Goal: Task Accomplishment & Management: Manage account settings

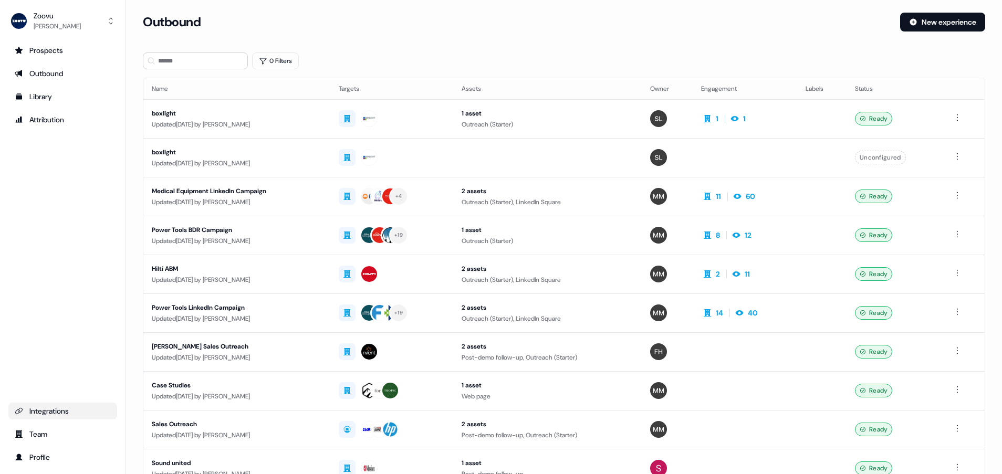
click at [49, 411] on div "Integrations" at bounding box center [63, 411] width 96 height 11
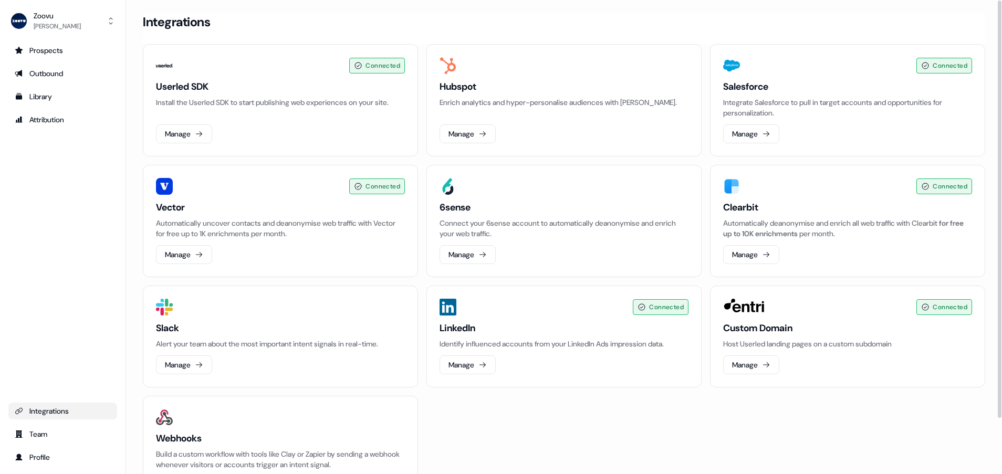
click at [261, 86] on h3 "Userled SDK" at bounding box center [280, 86] width 249 height 13
click at [192, 130] on button "Manage" at bounding box center [184, 133] width 56 height 19
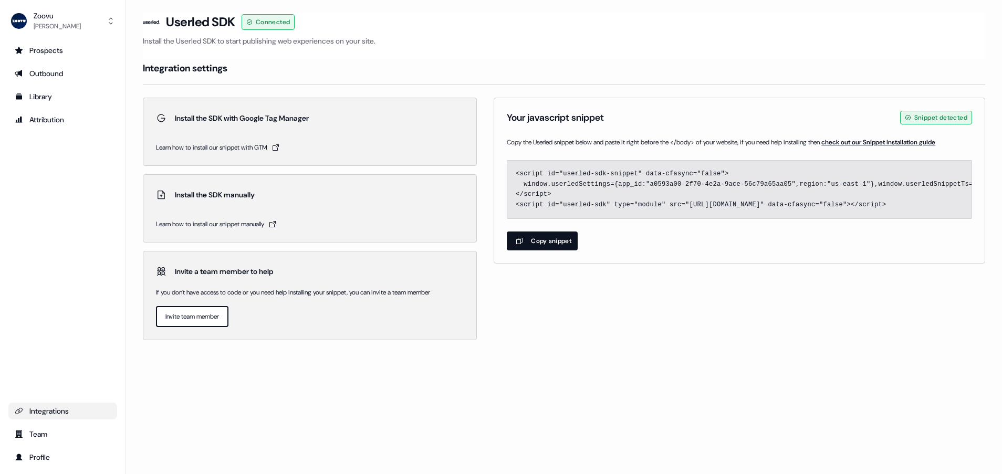
click at [556, 251] on button "Copy snippet" at bounding box center [542, 241] width 71 height 19
click at [270, 408] on div "Loading... Userled SDK Connected Install the Userled SDK to start publishing we…" at bounding box center [564, 237] width 876 height 474
click at [557, 251] on button "Copy snippet" at bounding box center [542, 241] width 71 height 19
click at [546, 251] on button "Copy snippet" at bounding box center [542, 241] width 71 height 19
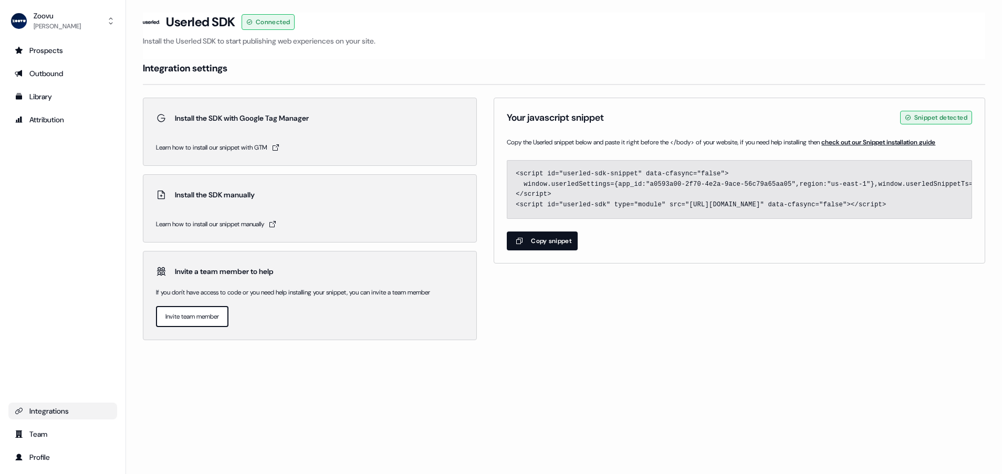
click at [522, 245] on icon "button" at bounding box center [519, 241] width 13 height 8
click at [71, 75] on div "Outbound" at bounding box center [63, 73] width 96 height 11
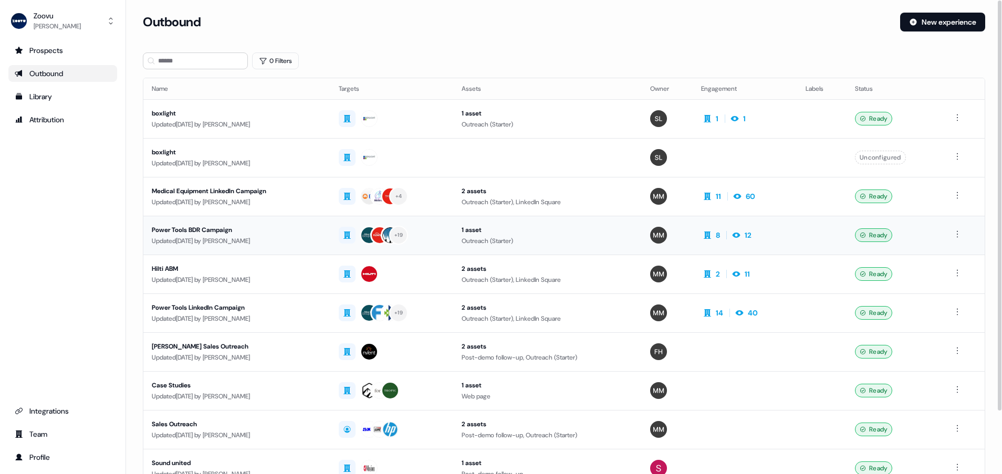
click at [198, 230] on div "Power Tools BDR Campaign" at bounding box center [237, 230] width 170 height 11
click at [190, 303] on div "Power Tools LinkedIn Campaign" at bounding box center [237, 308] width 170 height 11
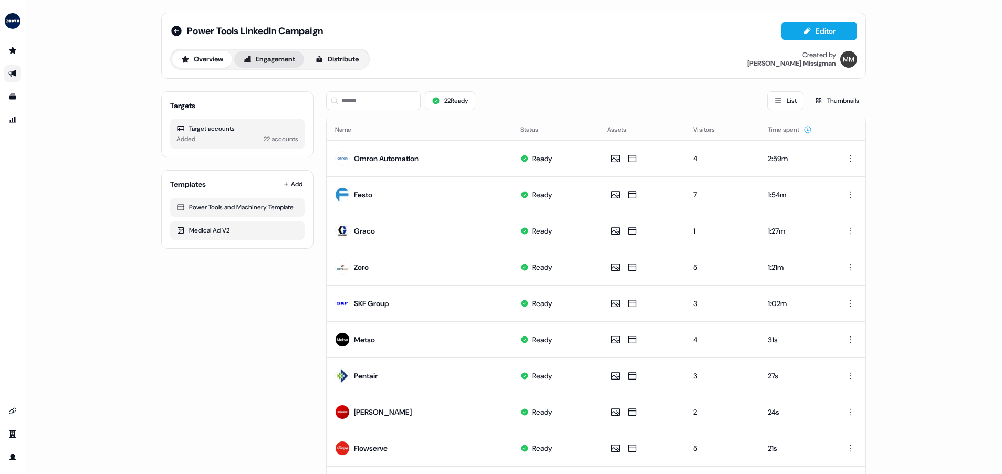
click at [262, 55] on button "Engagement" at bounding box center [269, 59] width 70 height 17
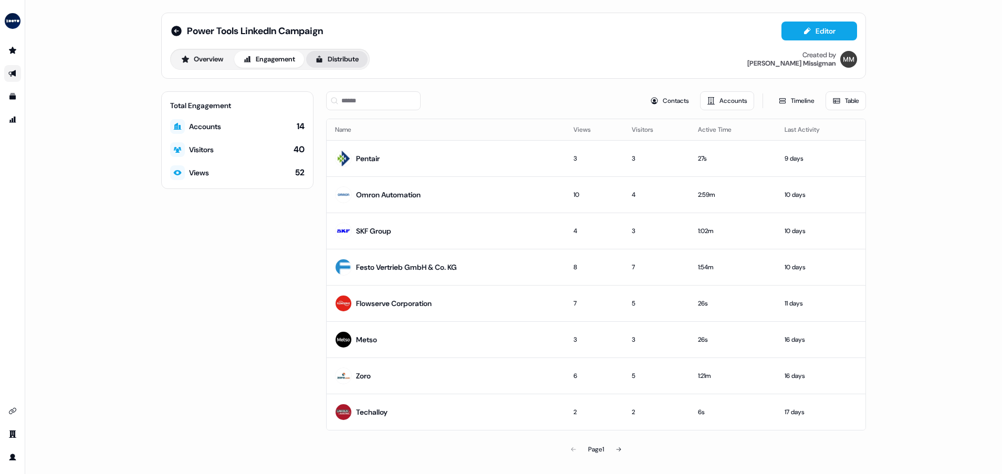
click at [319, 59] on icon at bounding box center [319, 59] width 8 height 8
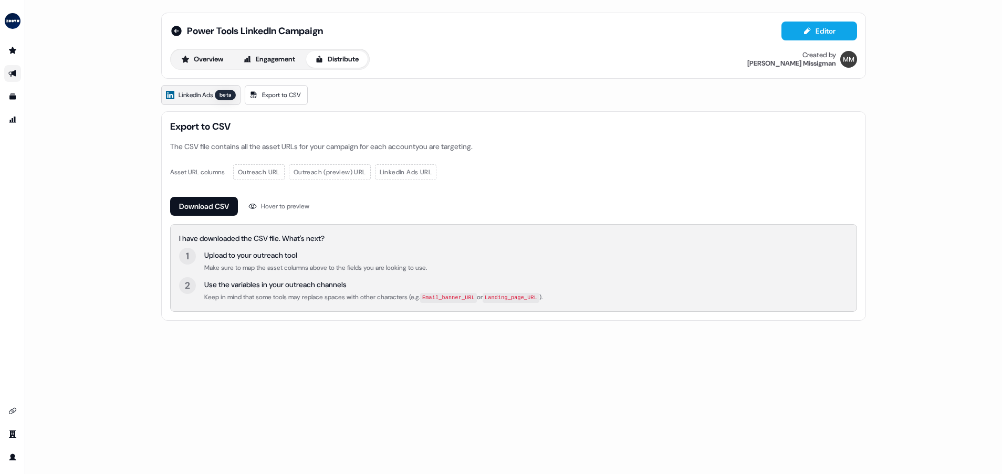
click at [194, 101] on link "LinkedIn Ads beta" at bounding box center [200, 95] width 79 height 20
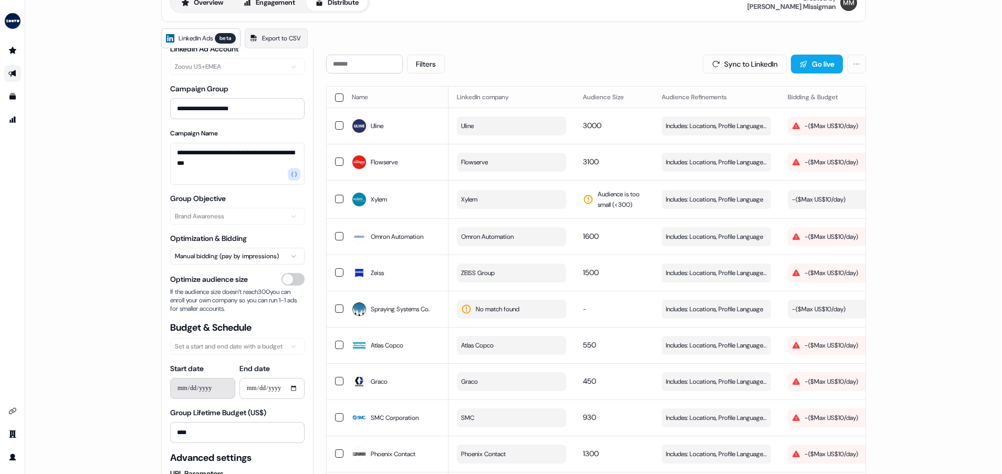
scroll to position [79, 0]
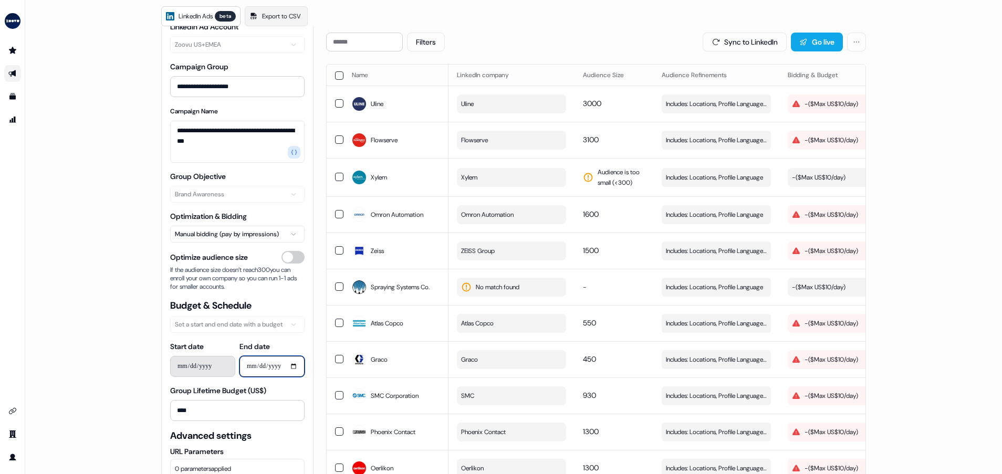
click at [294, 365] on input "**********" at bounding box center [272, 366] width 65 height 21
type input "**********"
click at [122, 415] on div "**********" at bounding box center [513, 237] width 977 height 474
click at [823, 108] on div "- ($ Max US$10/day )" at bounding box center [825, 104] width 66 height 11
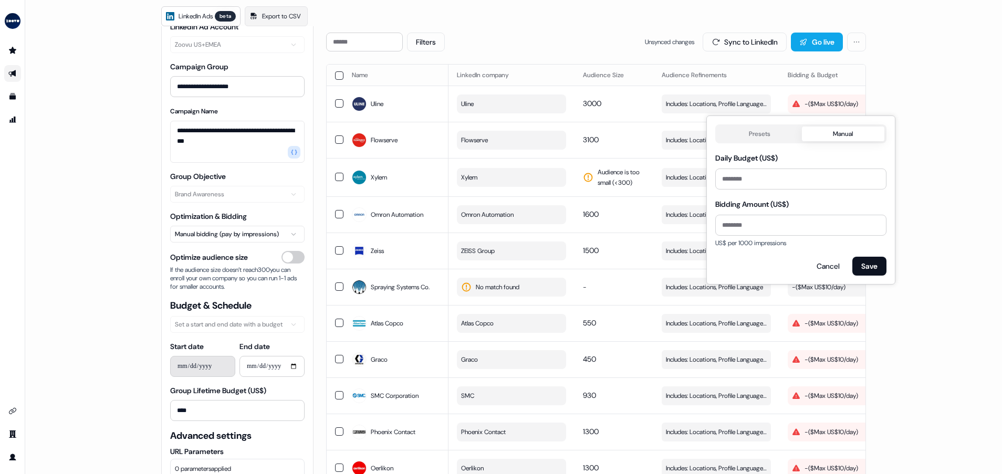
click at [955, 136] on div "**********" at bounding box center [513, 237] width 977 height 474
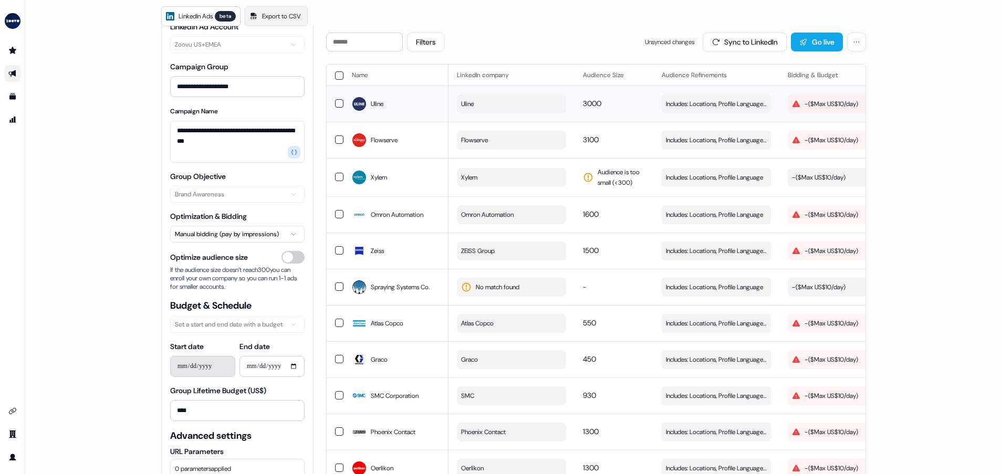
click at [806, 108] on div "- ($ Max US$10/day )" at bounding box center [825, 104] width 66 height 11
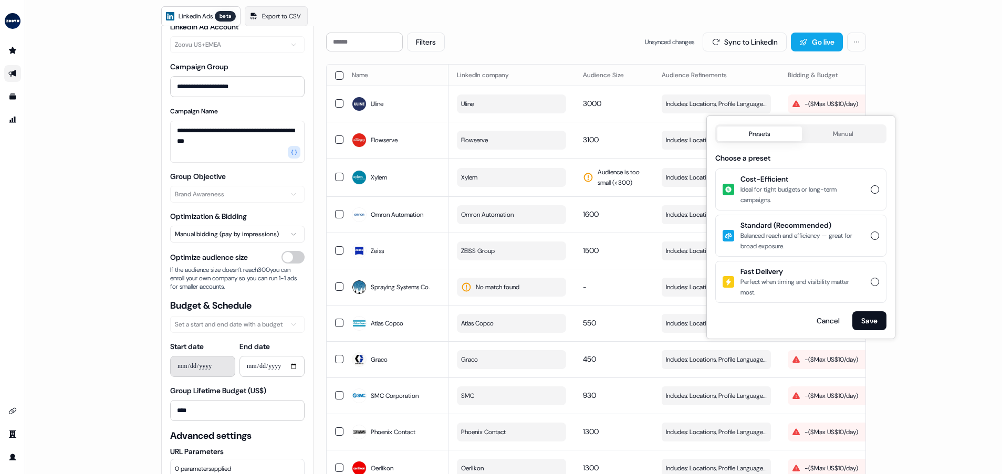
click at [772, 133] on button "Presets" at bounding box center [759, 134] width 85 height 15
click at [793, 245] on div "Balanced reach and efficiency — great for broad exposure." at bounding box center [803, 241] width 124 height 21
click at [871, 240] on button "Standard (Recommended) Balanced reach and efficiency — great for broad exposure." at bounding box center [875, 236] width 8 height 8
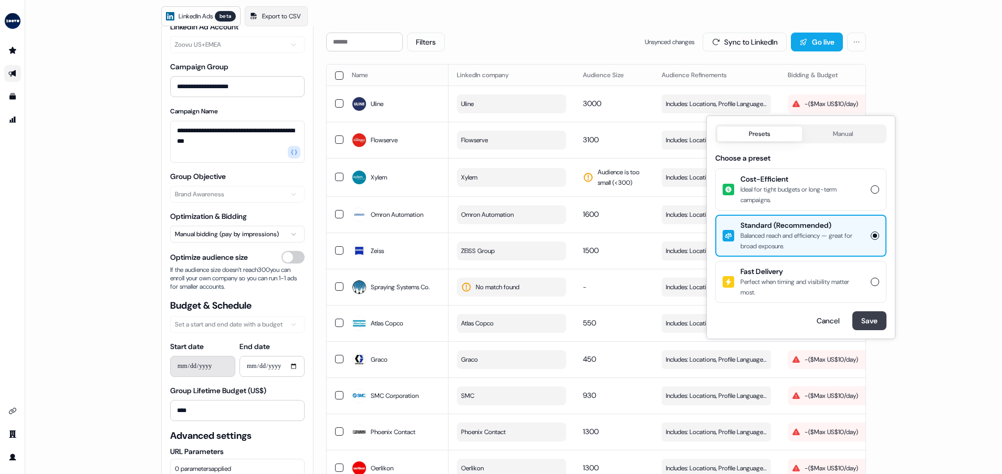
click at [877, 322] on button "Save" at bounding box center [869, 320] width 34 height 19
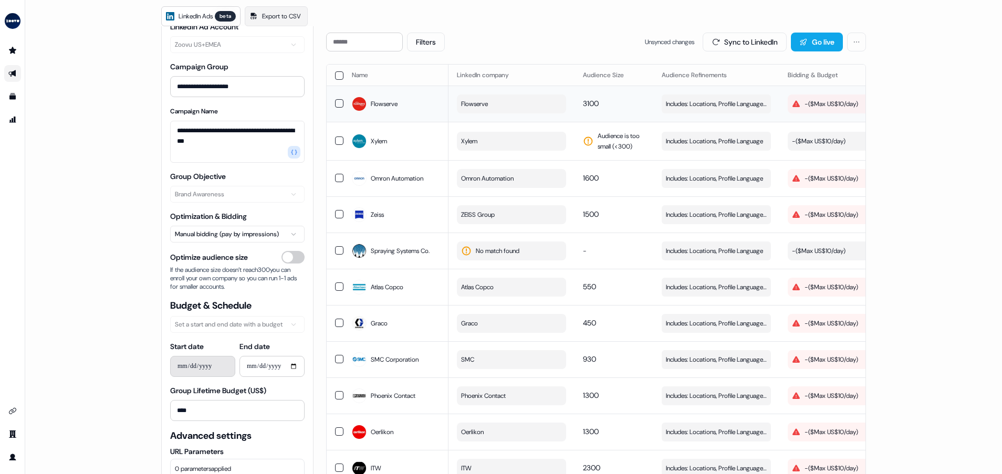
click at [817, 102] on div "- ($ Max US$10/day )" at bounding box center [825, 104] width 66 height 11
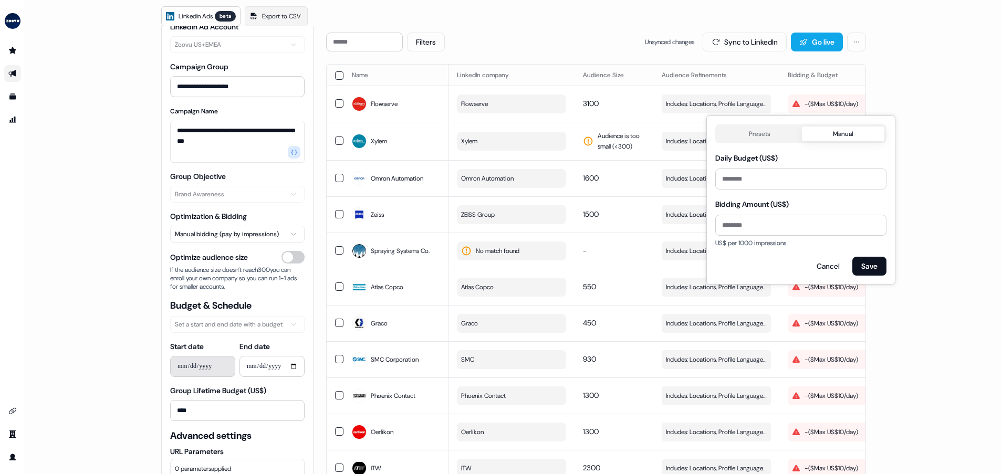
click at [756, 128] on button "Presets" at bounding box center [759, 134] width 85 height 15
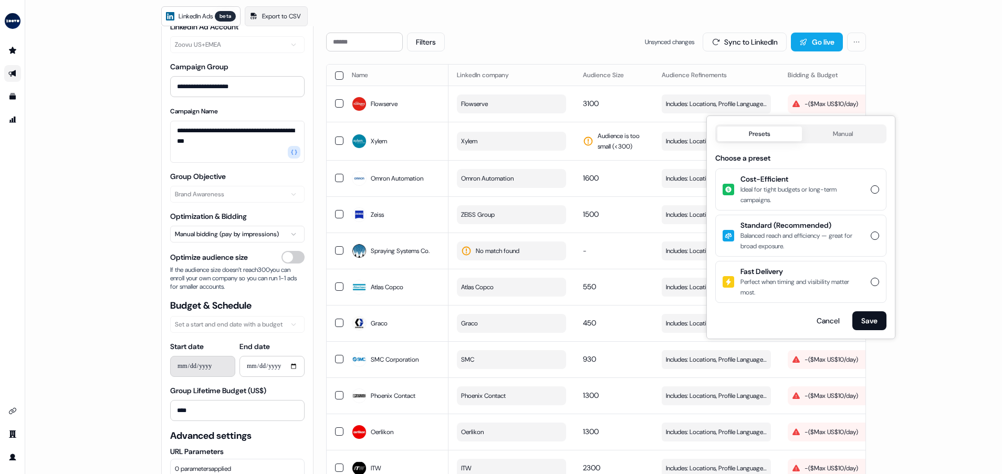
click at [830, 237] on div "Balanced reach and efficiency — great for broad exposure." at bounding box center [803, 241] width 124 height 21
click at [871, 237] on button "Standard (Recommended) Balanced reach and efficiency — great for broad exposure." at bounding box center [875, 236] width 8 height 8
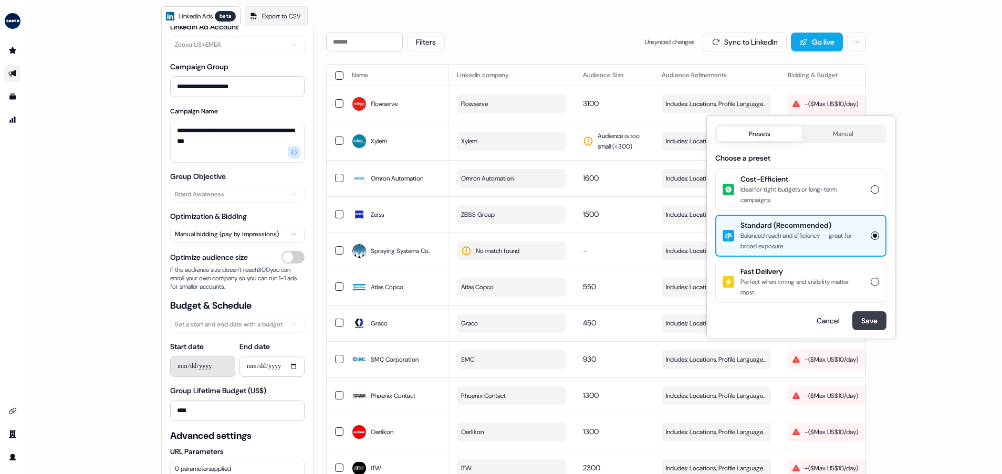
click at [868, 320] on button "Save" at bounding box center [869, 320] width 34 height 19
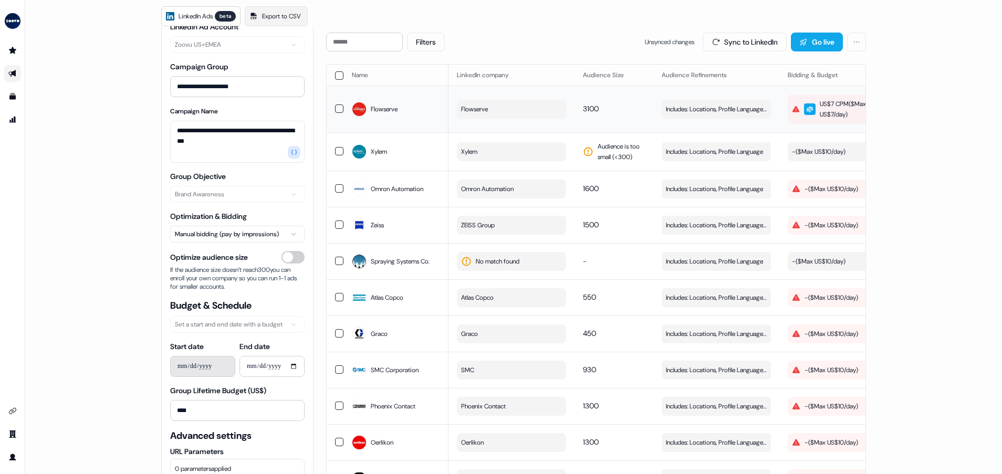
click at [838, 110] on div "US$7 CPM ($ Max US$7/day )" at bounding box center [841, 109] width 99 height 21
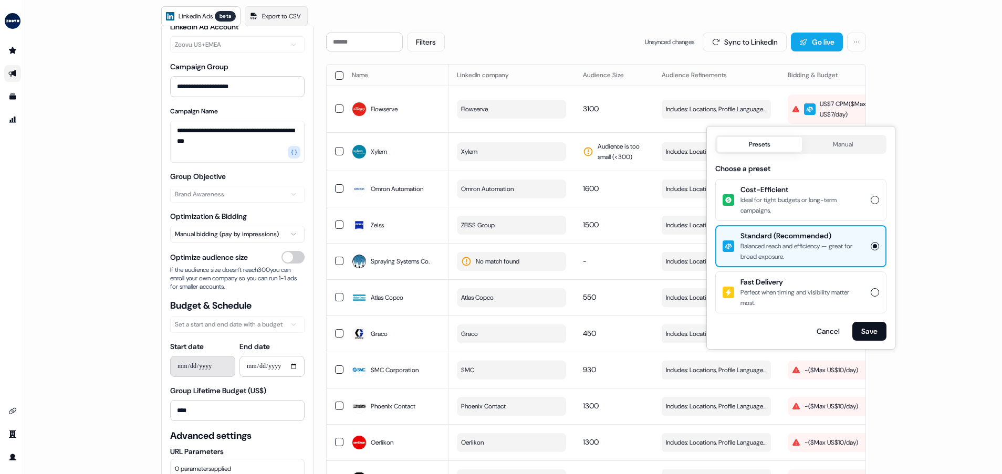
click at [833, 143] on button "Manual" at bounding box center [843, 144] width 83 height 15
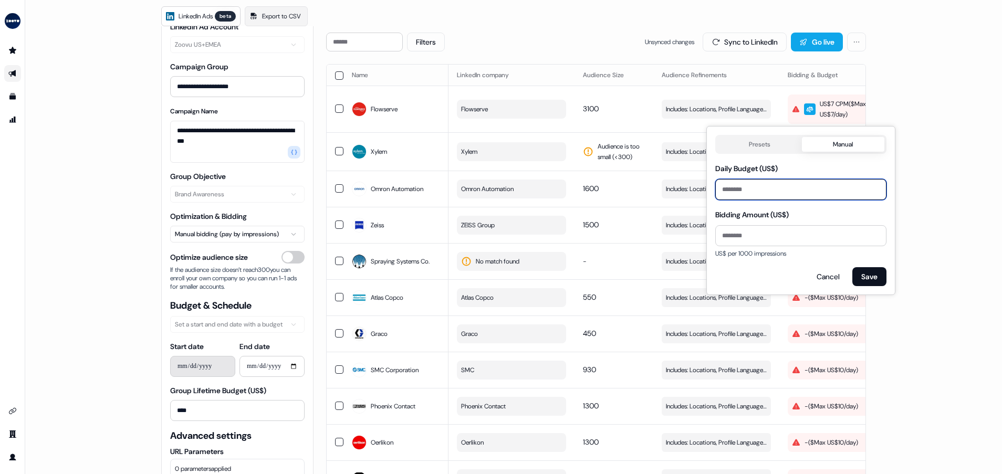
click at [789, 191] on input "*" at bounding box center [800, 189] width 171 height 21
click at [788, 190] on input "*" at bounding box center [800, 189] width 171 height 21
type input "**"
click at [732, 242] on input "*" at bounding box center [800, 235] width 171 height 21
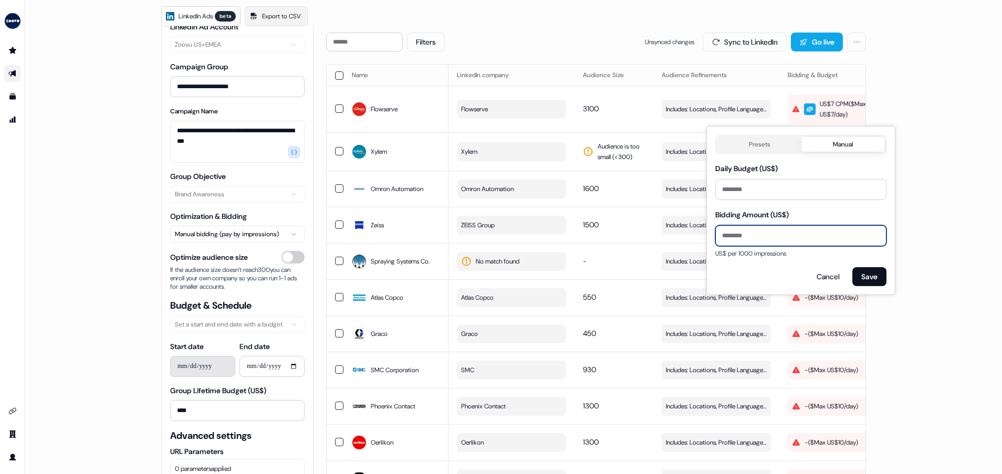
click at [732, 242] on input "*" at bounding box center [800, 235] width 171 height 21
type input "**"
click at [867, 273] on button "Save" at bounding box center [869, 276] width 34 height 19
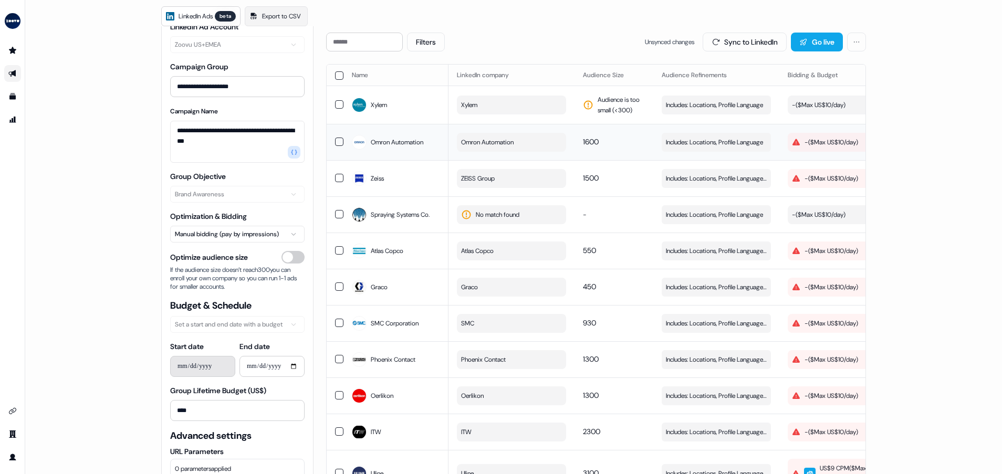
click at [796, 143] on icon "button" at bounding box center [796, 142] width 7 height 7
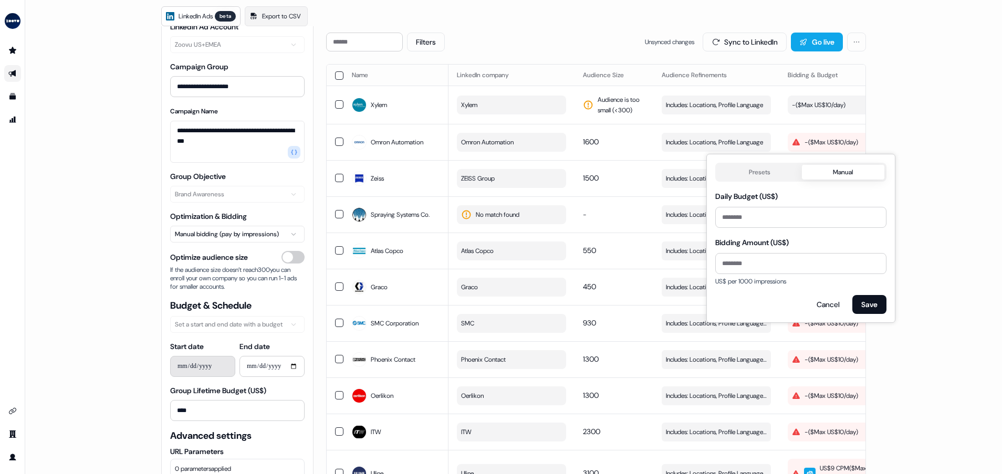
click at [754, 168] on button "Presets" at bounding box center [759, 172] width 85 height 15
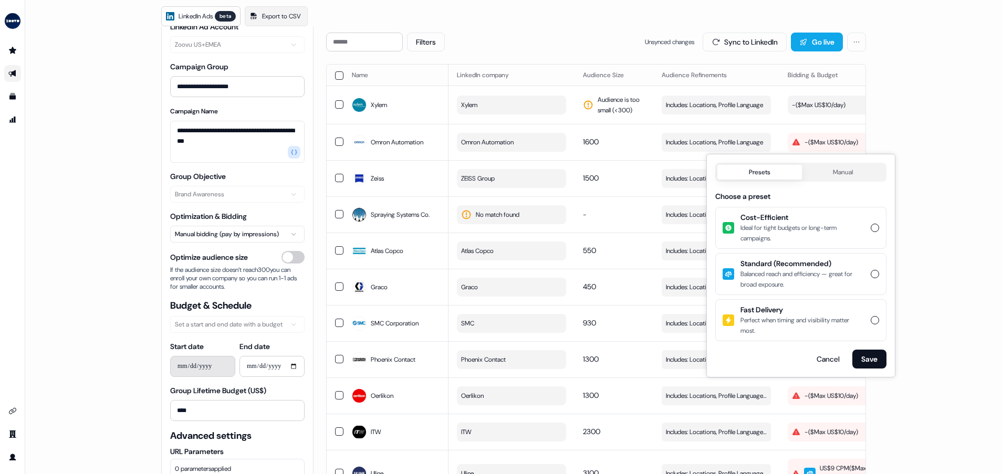
click at [840, 268] on span "Standard (Recommended)" at bounding box center [803, 263] width 124 height 11
click at [871, 270] on button "Standard (Recommended) Balanced reach and efficiency — great for broad exposure." at bounding box center [875, 274] width 8 height 8
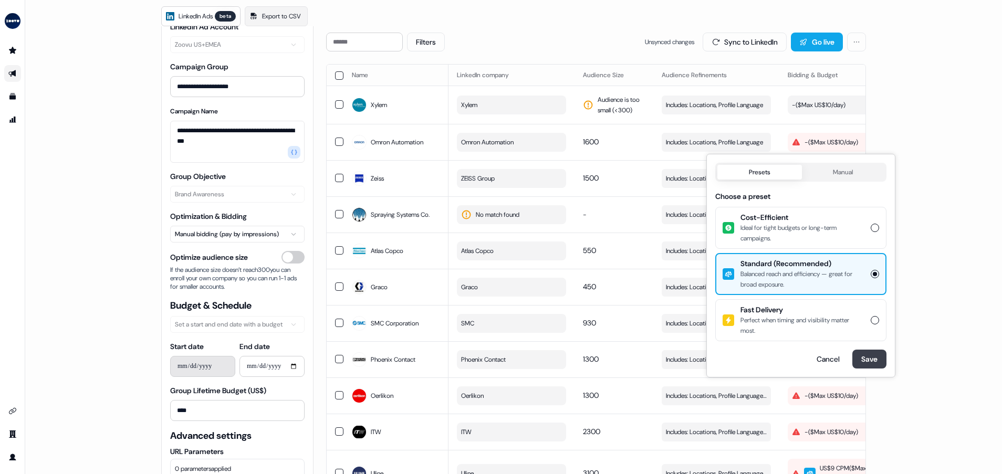
click at [867, 358] on button "Save" at bounding box center [869, 359] width 34 height 19
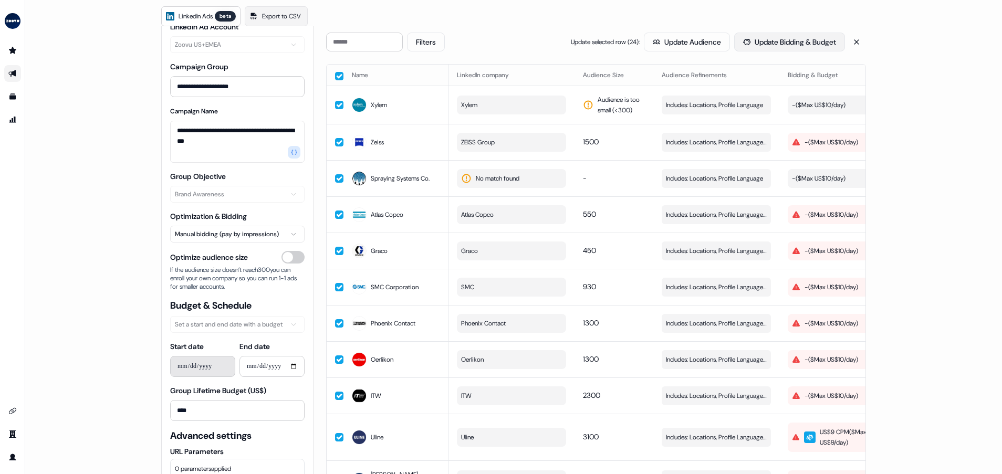
click at [766, 40] on button "Update Bidding & Budget" at bounding box center [789, 42] width 111 height 19
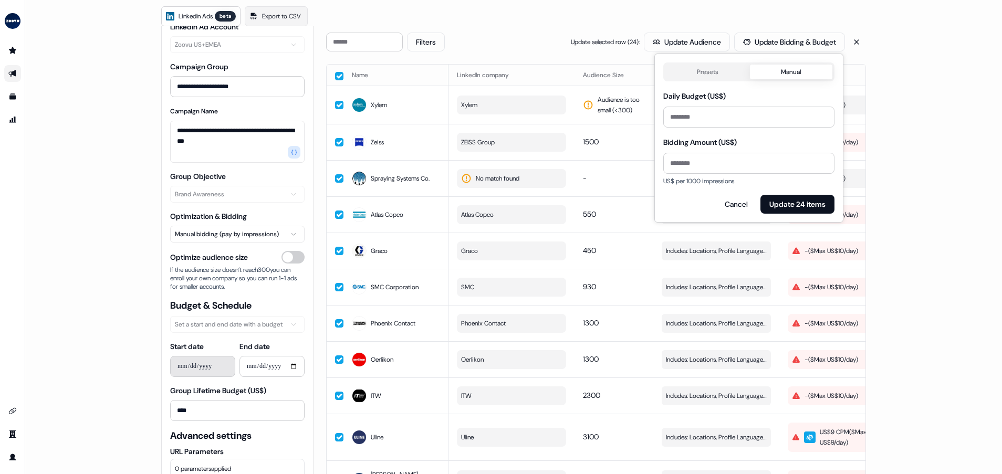
click at [713, 72] on button "Presets" at bounding box center [707, 72] width 85 height 15
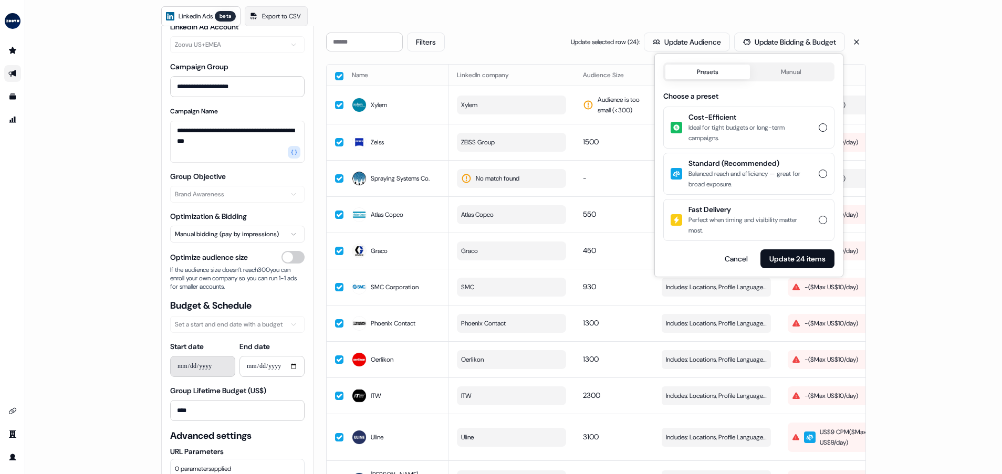
click at [741, 170] on div "Balanced reach and efficiency — great for broad exposure." at bounding box center [751, 179] width 124 height 21
click at [819, 170] on button "Standard (Recommended) Balanced reach and efficiency — great for broad exposure." at bounding box center [823, 174] width 8 height 8
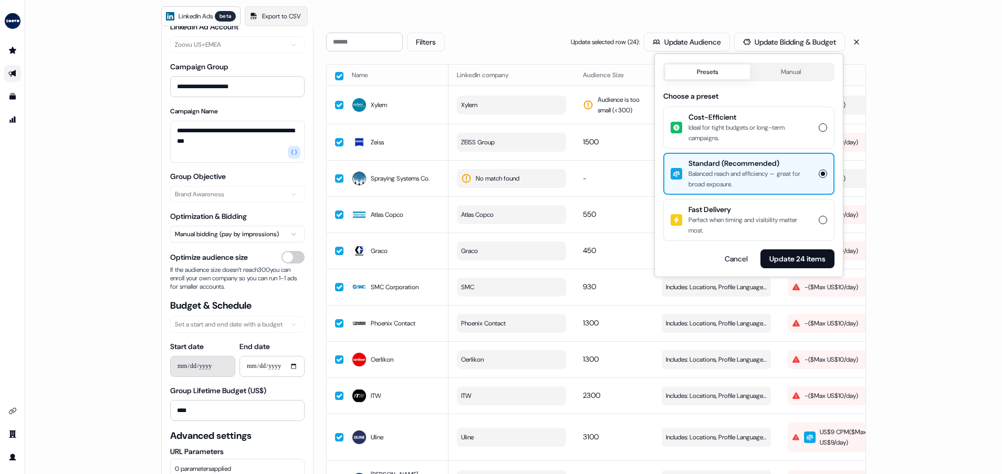
click at [782, 69] on button "Manual" at bounding box center [791, 72] width 83 height 15
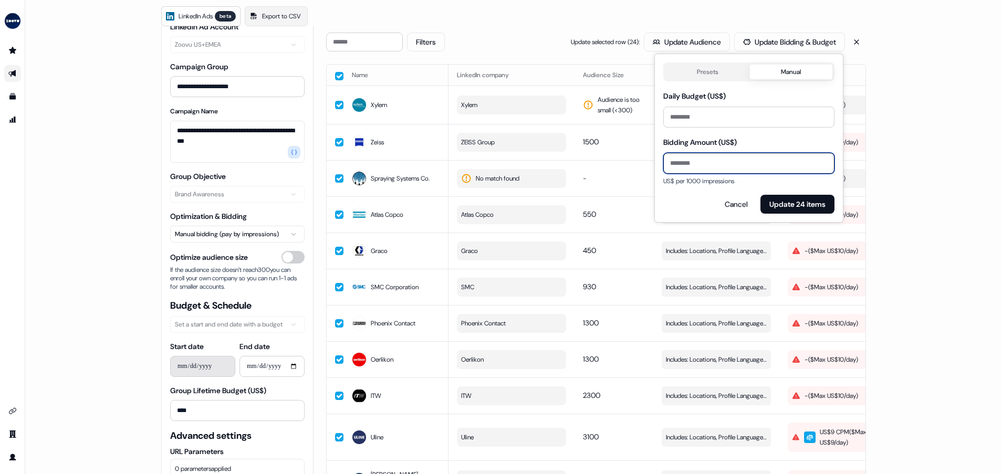
click at [737, 163] on input "Bidding Amount (US$)" at bounding box center [748, 163] width 171 height 21
type input "**"
click at [799, 204] on button "Update 24 items" at bounding box center [798, 204] width 74 height 19
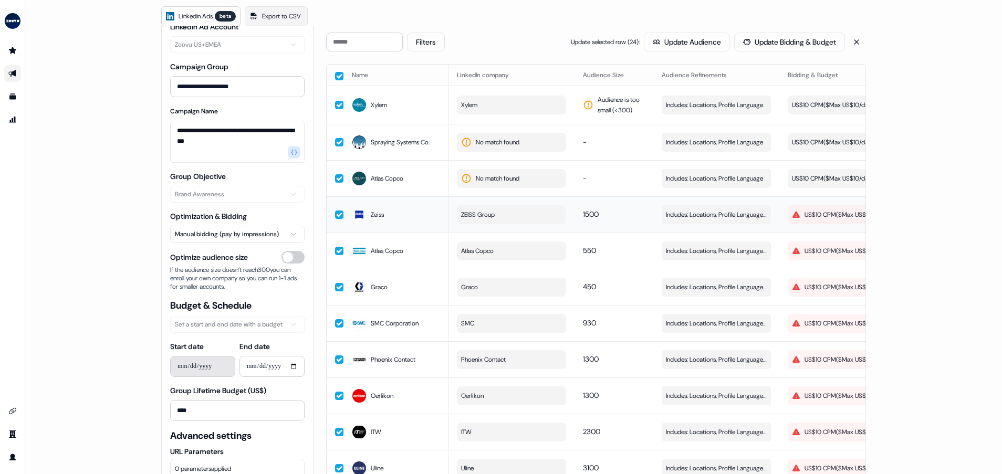
click at [802, 220] on div "US$10 CPM ($ Max US$10/day )" at bounding box center [839, 215] width 94 height 11
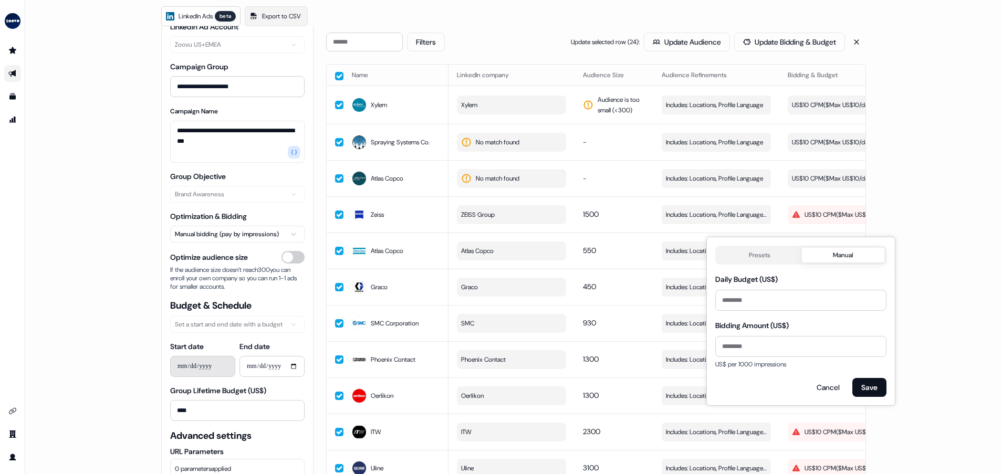
click at [781, 248] on button "Presets" at bounding box center [759, 255] width 85 height 15
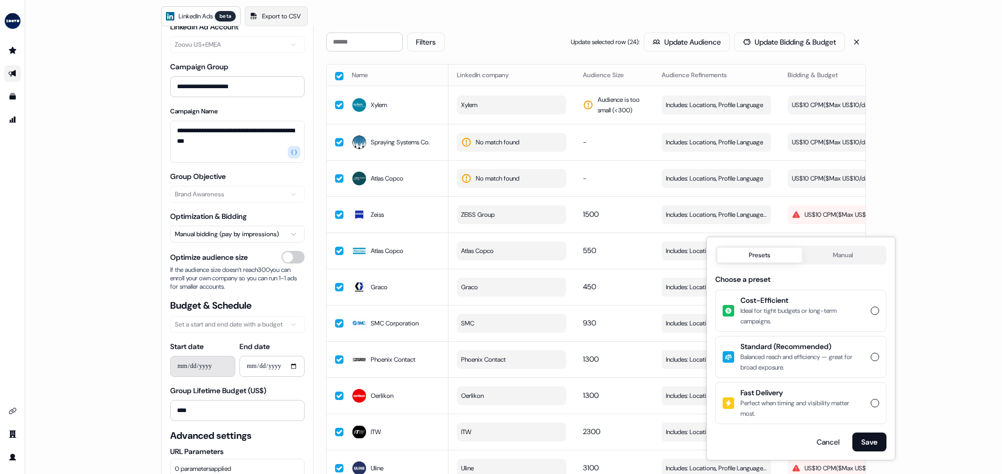
click at [338, 80] on th at bounding box center [335, 75] width 17 height 21
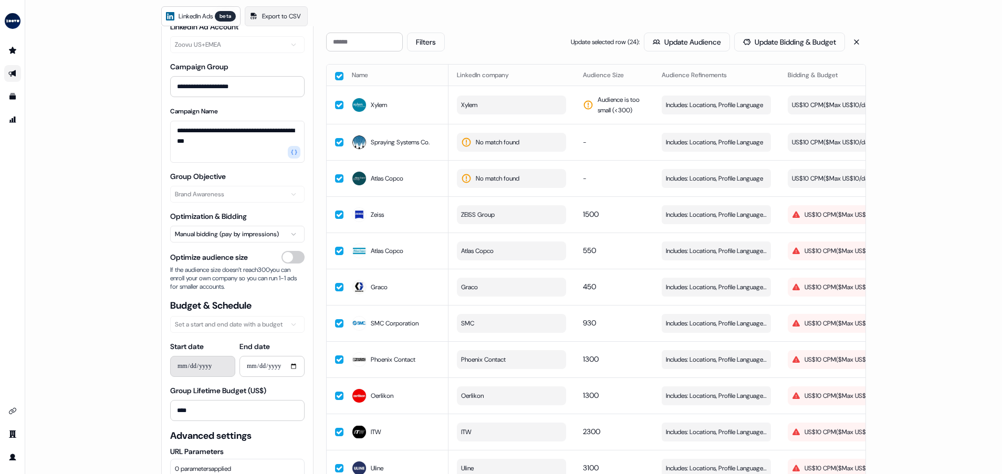
click at [336, 75] on button "button" at bounding box center [339, 76] width 8 height 8
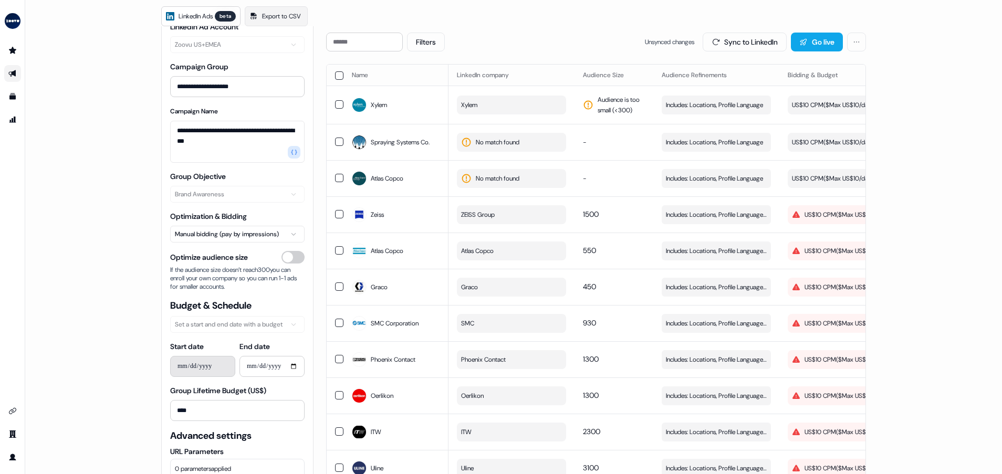
click at [336, 75] on button "button" at bounding box center [339, 75] width 8 height 8
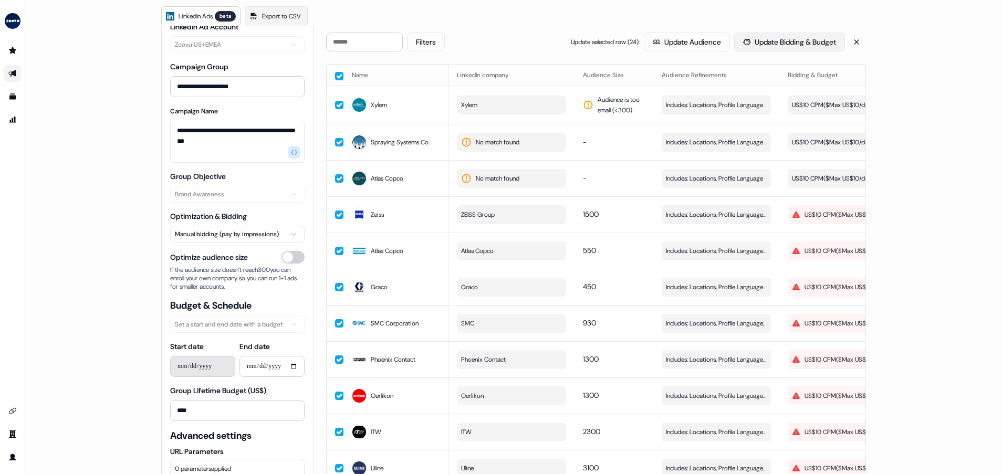
click at [823, 42] on button "Update Bidding & Budget" at bounding box center [789, 42] width 111 height 19
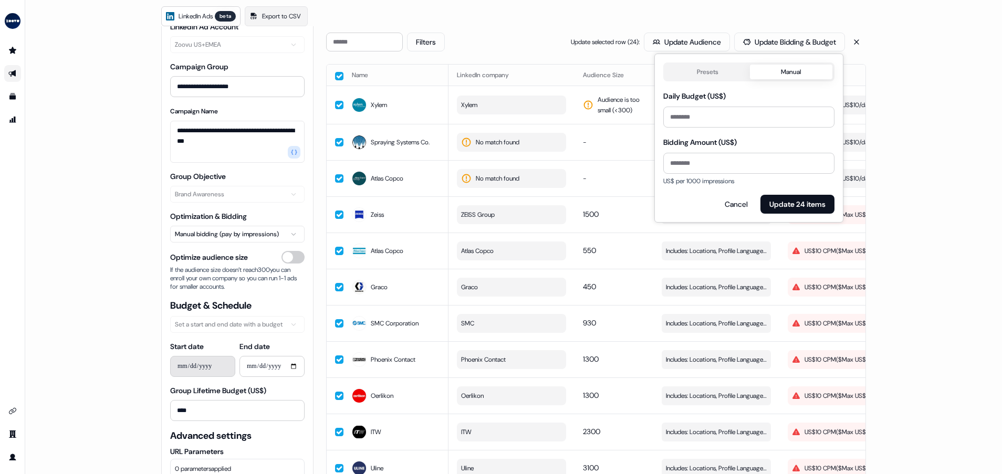
click at [689, 76] on button "Presets" at bounding box center [707, 72] width 85 height 15
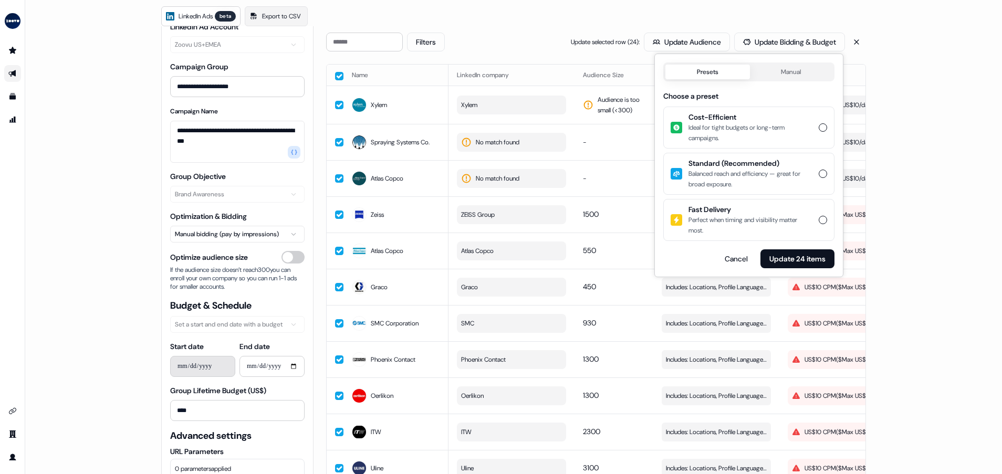
click at [708, 184] on div "Balanced reach and efficiency — great for broad exposure." at bounding box center [751, 179] width 124 height 21
click at [819, 178] on button "Standard (Recommended) Balanced reach and efficiency — great for broad exposure." at bounding box center [823, 174] width 8 height 8
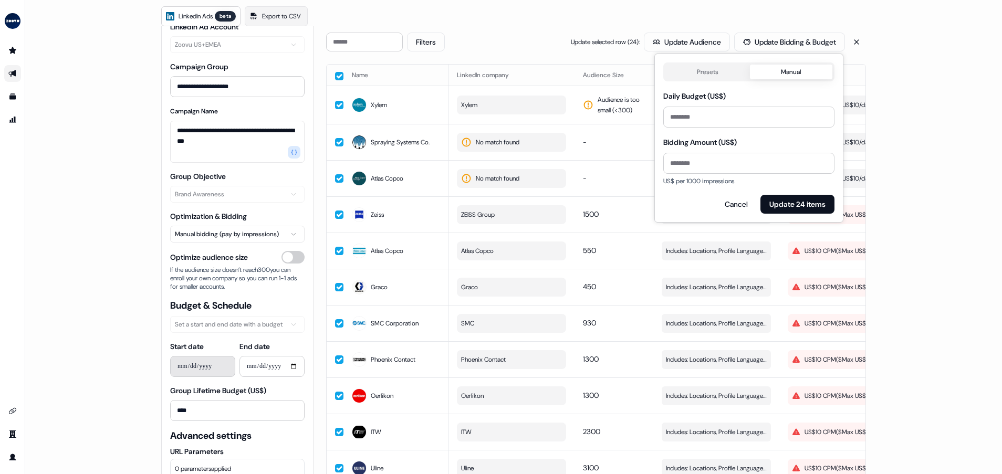
click at [790, 69] on button "Manual" at bounding box center [791, 72] width 83 height 15
click at [791, 206] on button "Update 24 items" at bounding box center [798, 204] width 74 height 19
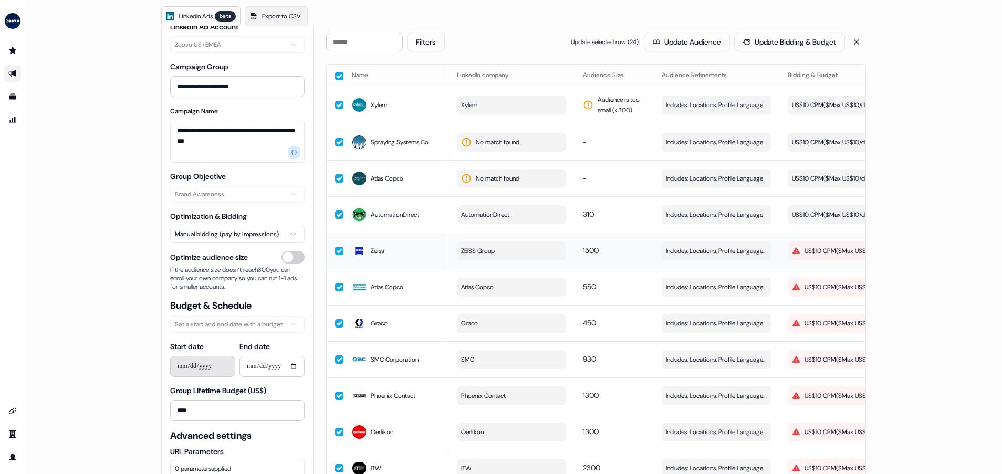
click at [836, 261] on button "US$10 CPM ($ Max US$10/day )" at bounding box center [842, 251] width 109 height 19
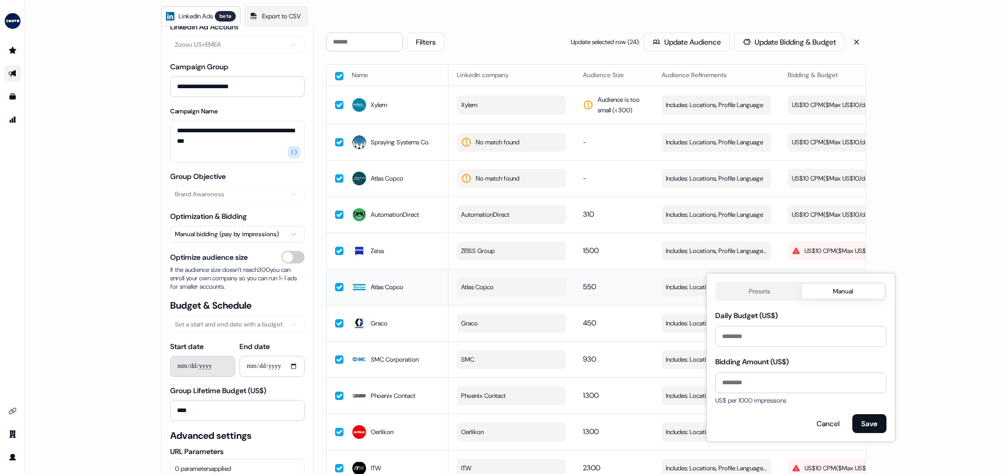
click at [769, 297] on body "**********" at bounding box center [501, 237] width 1002 height 474
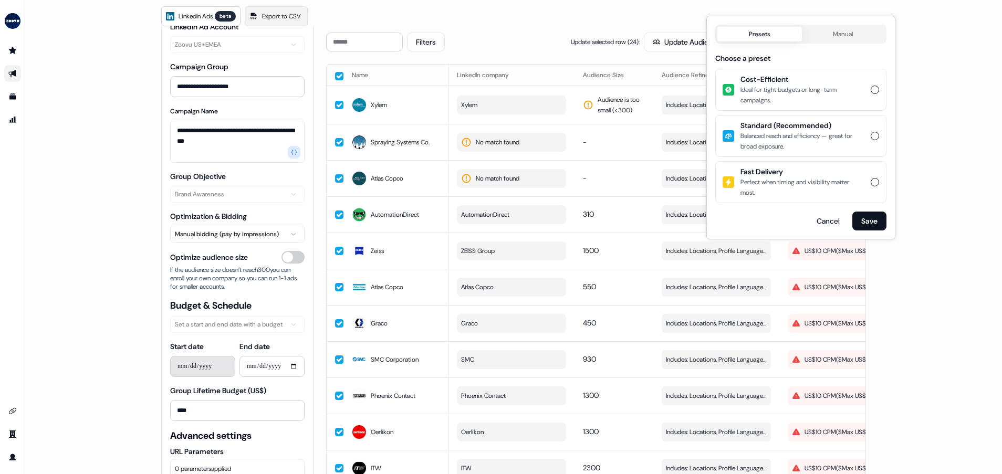
click at [813, 138] on div "Balanced reach and efficiency — great for broad exposure." at bounding box center [803, 141] width 124 height 21
click at [871, 138] on button "Standard (Recommended) Balanced reach and efficiency — great for broad exposure." at bounding box center [875, 136] width 8 height 8
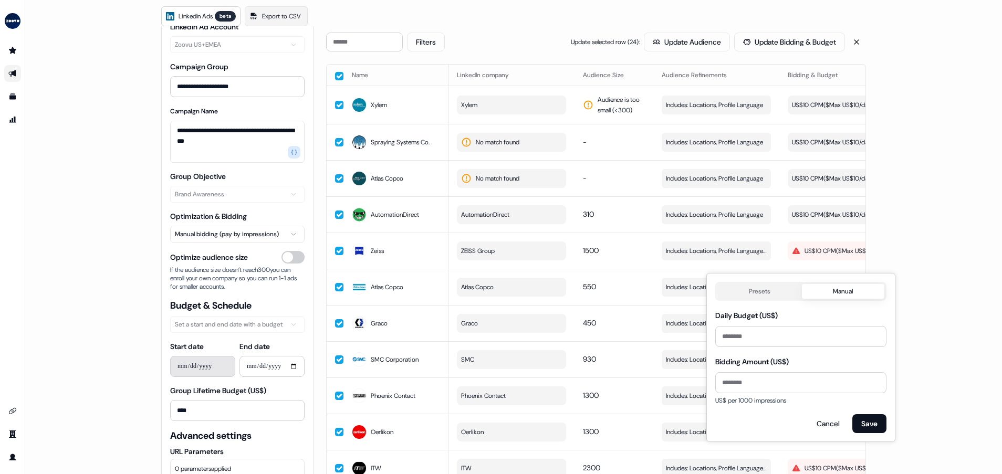
click at [852, 34] on body "**********" at bounding box center [501, 237] width 1002 height 474
click at [874, 421] on button "Save" at bounding box center [869, 423] width 34 height 19
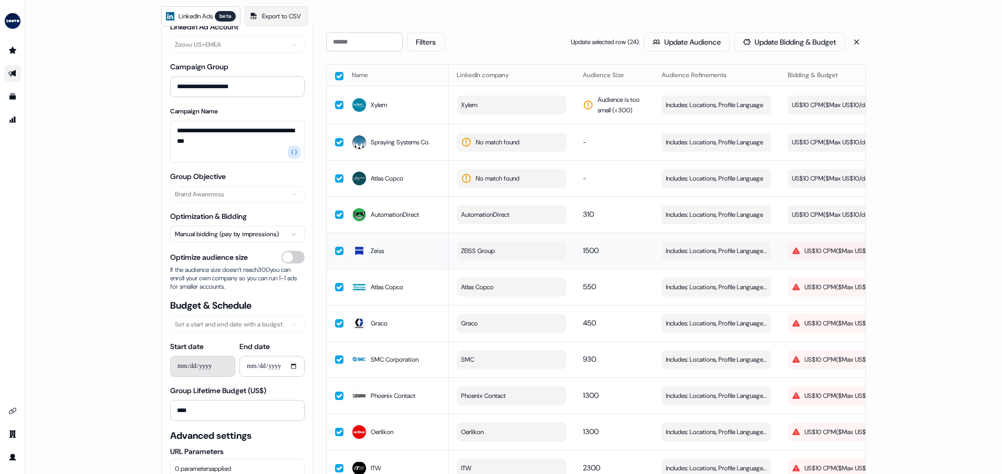
click at [814, 256] on div "US$10 CPM ($ Max US$10/day )" at bounding box center [839, 251] width 94 height 11
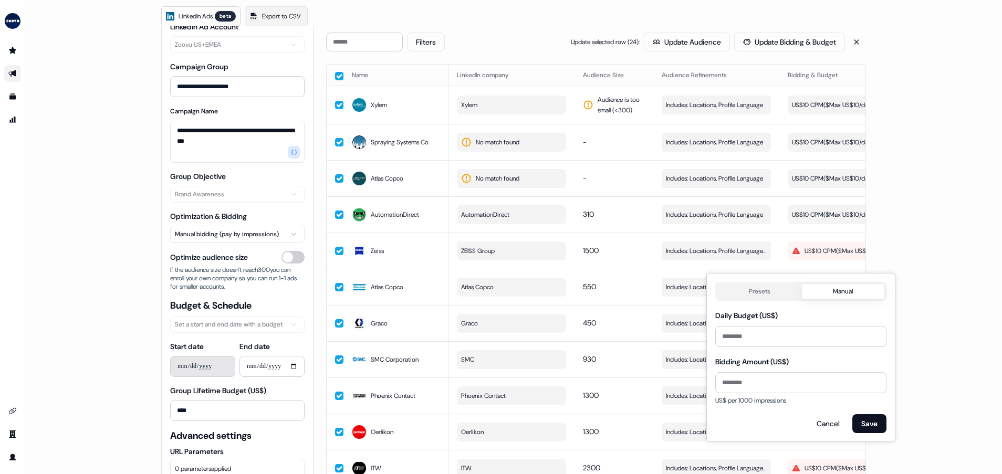
click at [786, 287] on body "**********" at bounding box center [501, 237] width 1002 height 474
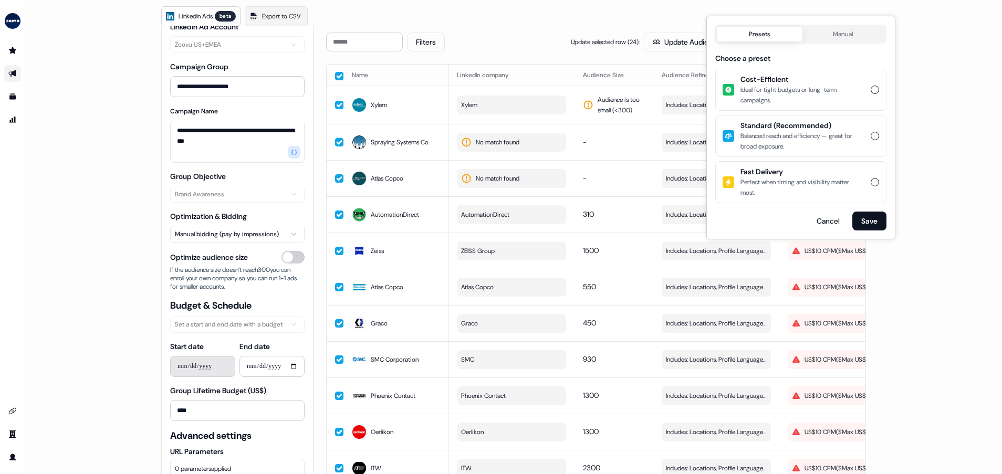
click at [838, 138] on div "Balanced reach and efficiency — great for broad exposure." at bounding box center [803, 141] width 124 height 21
click at [871, 138] on button "Standard (Recommended) Balanced reach and efficiency — great for broad exposure." at bounding box center [875, 136] width 8 height 8
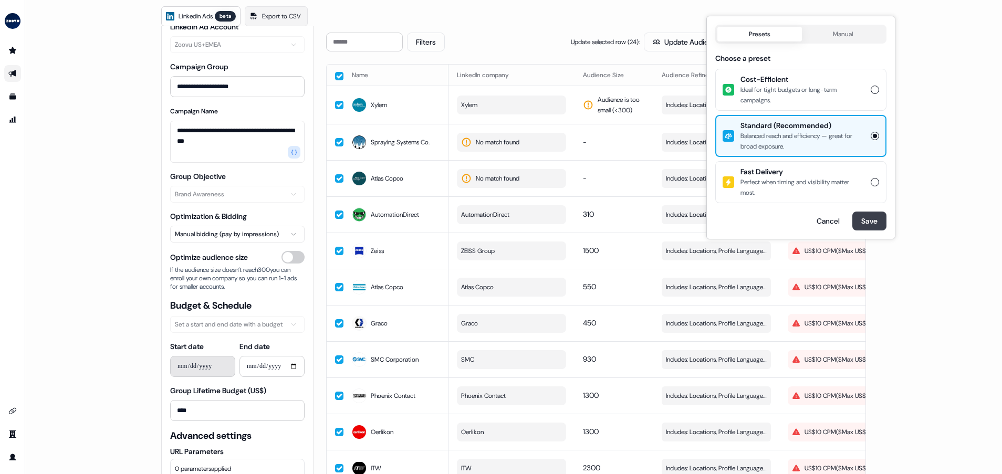
click at [876, 225] on button "Save" at bounding box center [869, 221] width 34 height 19
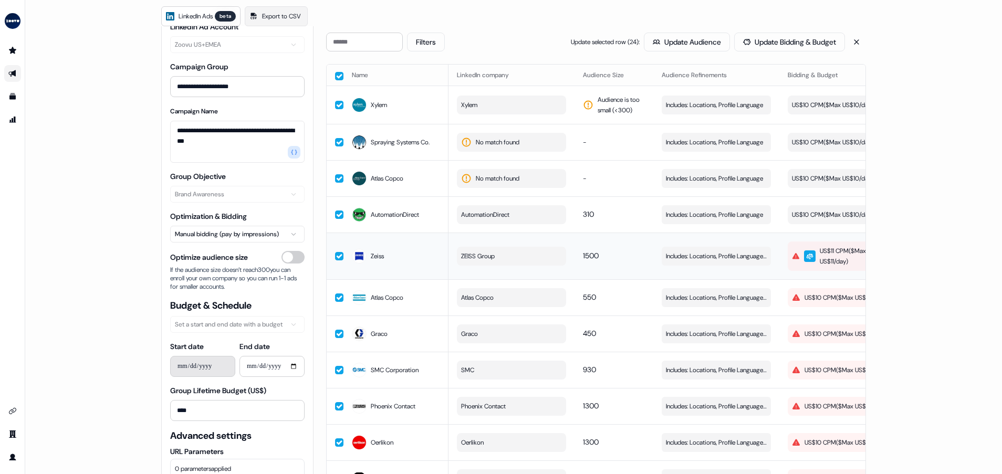
click at [832, 259] on div "US$11 CPM ($ Max US$11/day )" at bounding box center [841, 256] width 99 height 21
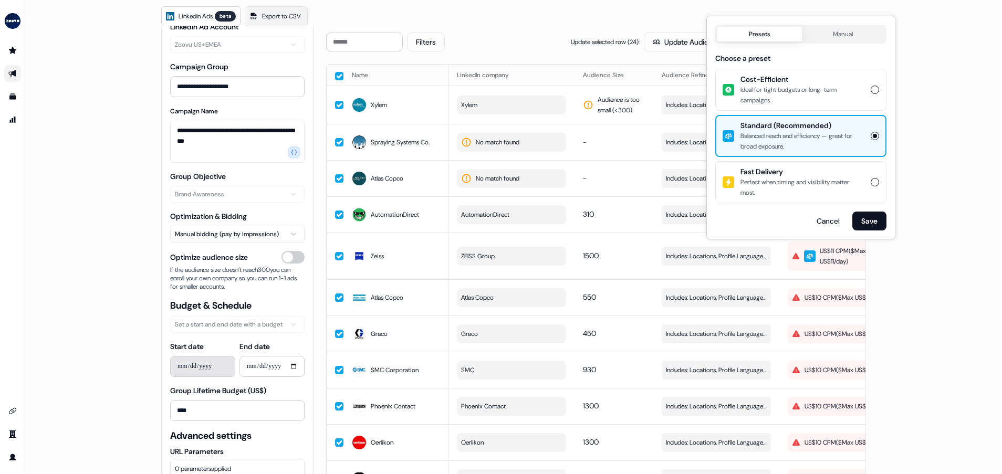
click at [851, 43] on div "Presets Manual" at bounding box center [800, 34] width 171 height 19
drag, startPoint x: 851, startPoint y: 43, endPoint x: 840, endPoint y: 34, distance: 14.5
click at [840, 34] on body "**********" at bounding box center [501, 237] width 1002 height 474
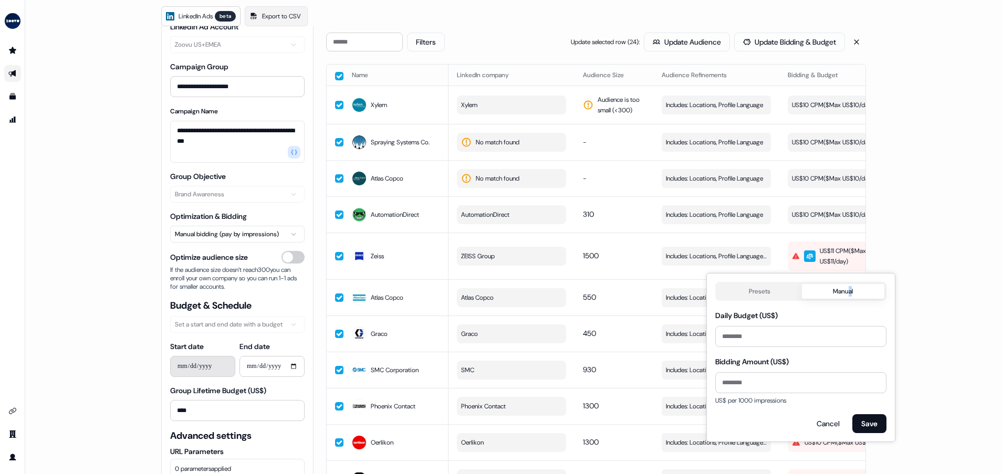
click at [824, 289] on button "Manual" at bounding box center [843, 291] width 83 height 15
click at [868, 426] on button "Save" at bounding box center [869, 423] width 34 height 19
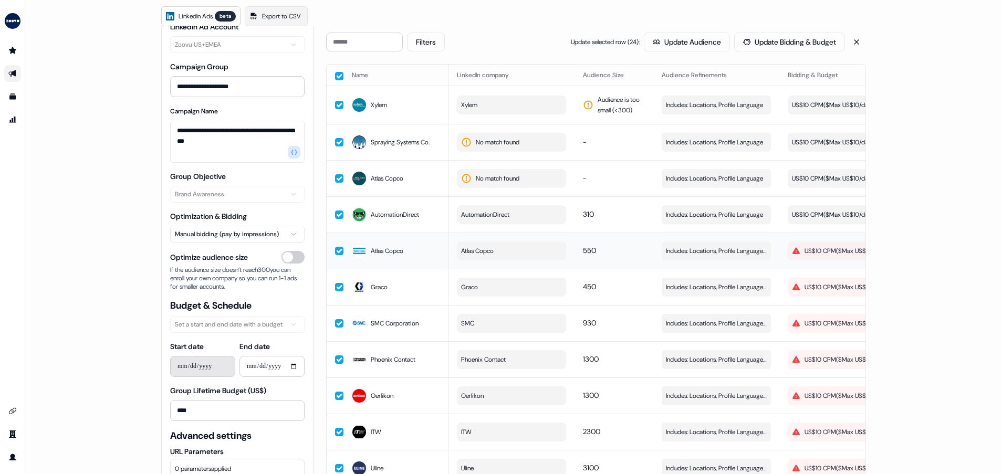
click at [828, 253] on div "US$10 CPM ($ Max US$10/day )" at bounding box center [839, 251] width 94 height 11
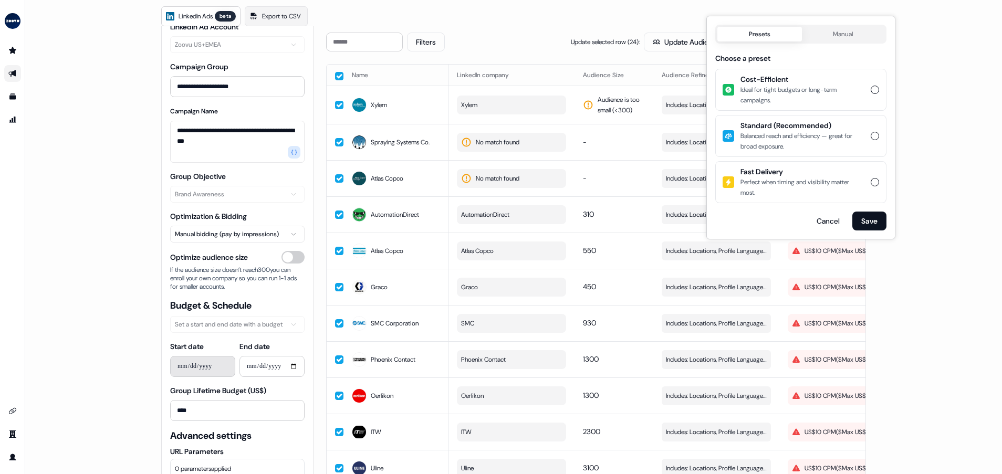
click at [777, 292] on body "**********" at bounding box center [501, 237] width 1002 height 474
click at [858, 132] on div "Balanced reach and efficiency — great for broad exposure." at bounding box center [803, 141] width 124 height 21
click at [871, 132] on button "Standard (Recommended) Balanced reach and efficiency — great for broad exposure." at bounding box center [875, 136] width 8 height 8
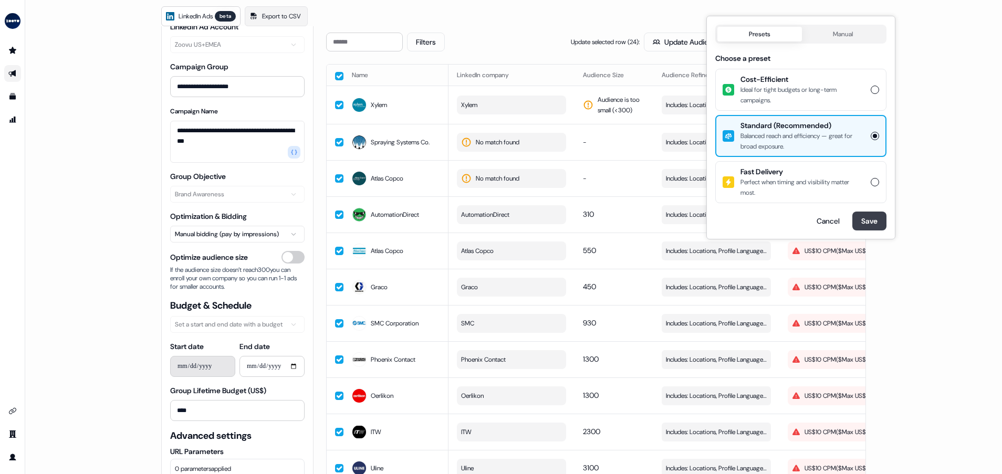
click at [869, 222] on button "Save" at bounding box center [869, 221] width 34 height 19
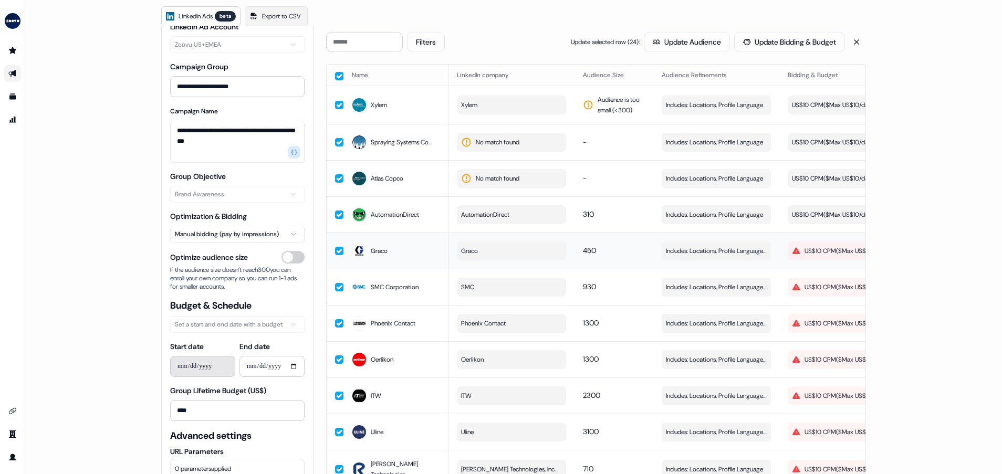
click at [825, 256] on div "US$10 CPM ($ Max US$10/day )" at bounding box center [839, 251] width 94 height 11
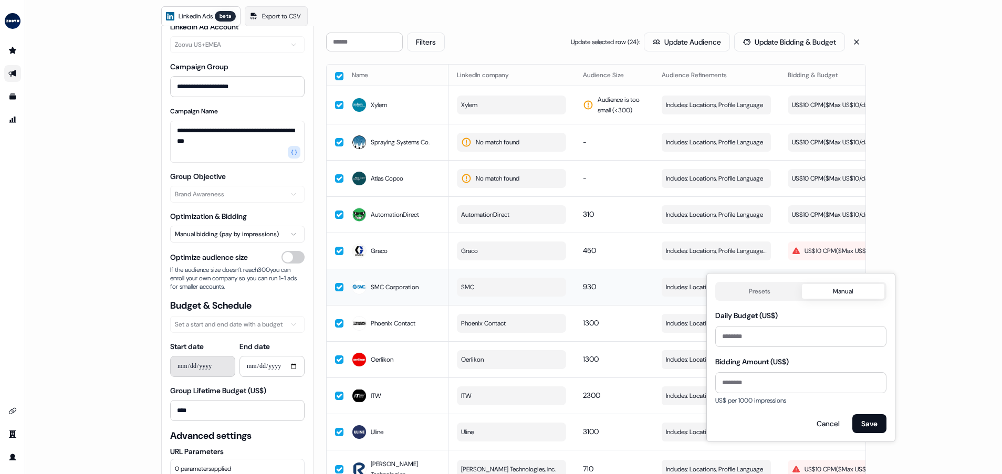
click at [773, 295] on body "**********" at bounding box center [501, 237] width 1002 height 474
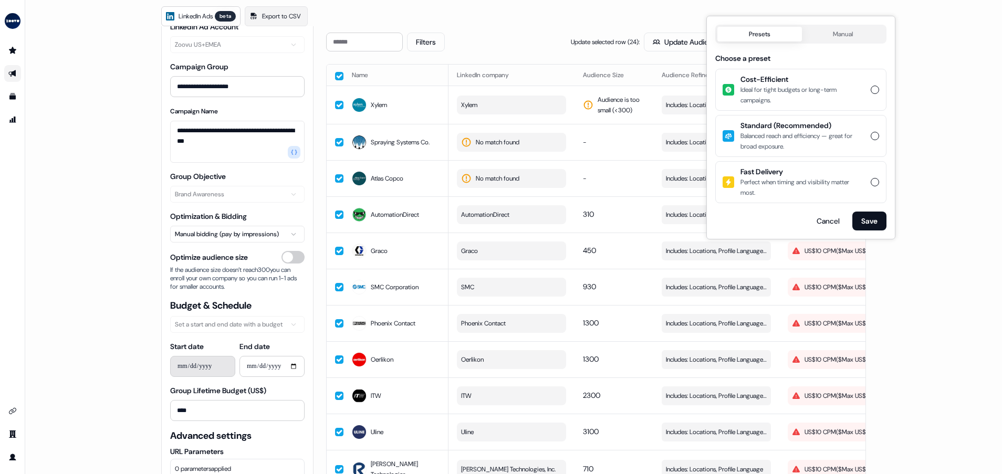
click at [824, 112] on div "Cost-Efficient Ideal for tight budgets or long-term campaigns. Standard (Recomm…" at bounding box center [800, 136] width 171 height 134
click at [841, 141] on div "Balanced reach and efficiency — great for broad exposure." at bounding box center [803, 141] width 124 height 21
drag, startPoint x: 841, startPoint y: 141, endPoint x: 874, endPoint y: 135, distance: 33.7
click at [874, 135] on button "Standard (Recommended) Balanced reach and efficiency — great for broad exposure." at bounding box center [875, 136] width 8 height 8
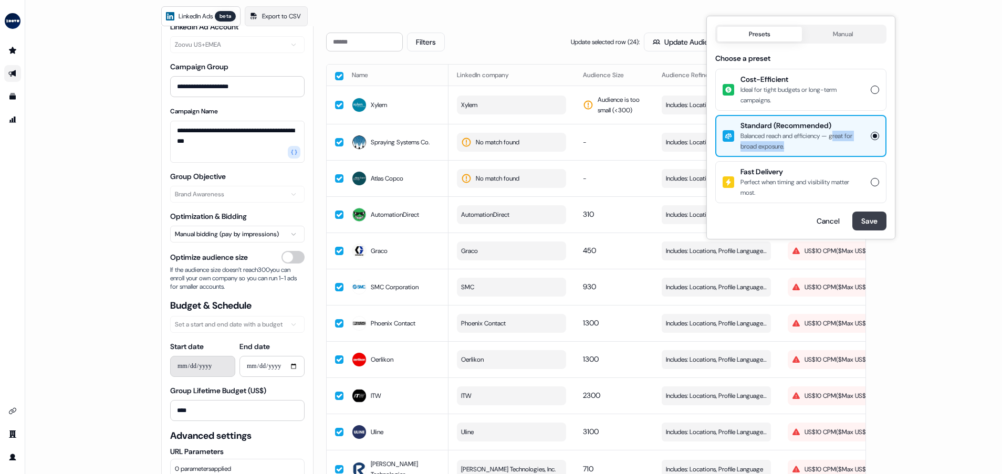
click at [863, 221] on button "Save" at bounding box center [869, 221] width 34 height 19
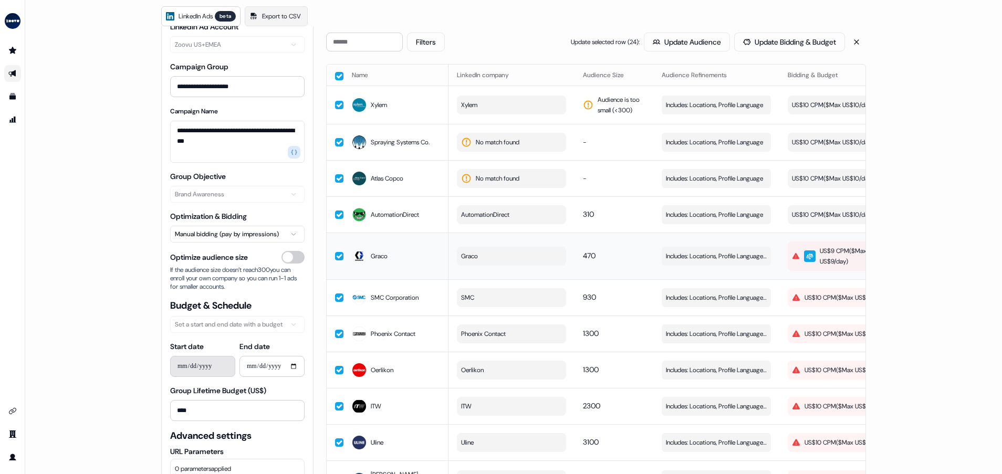
click at [847, 256] on div "US$9 CPM ($ Max US$9/day )" at bounding box center [841, 256] width 99 height 21
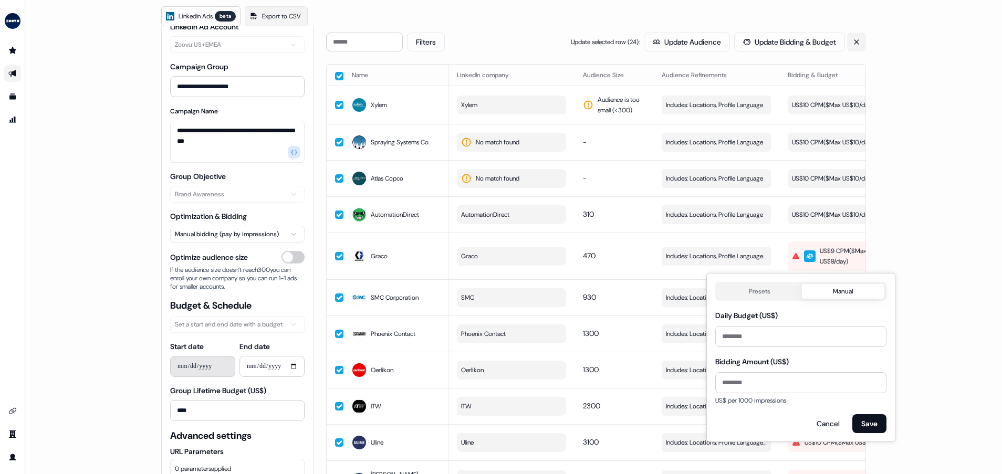
click at [854, 41] on body "**********" at bounding box center [501, 237] width 1002 height 474
click at [878, 423] on button "Save" at bounding box center [869, 423] width 34 height 19
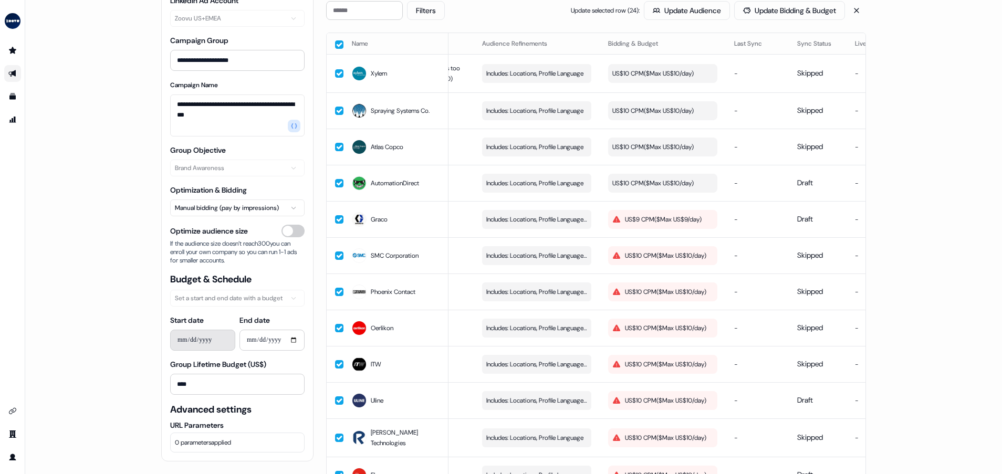
scroll to position [78, 0]
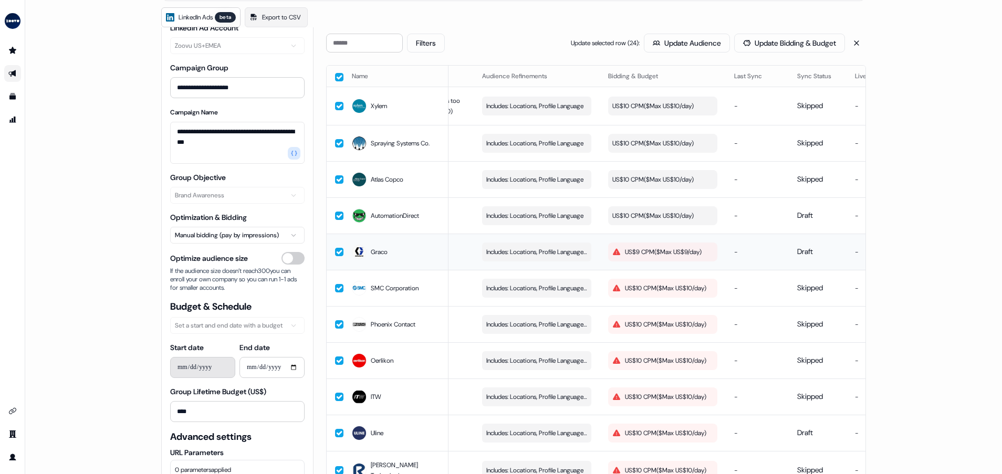
click at [665, 254] on div "US$9 CPM ($ Max US$9/day )" at bounding box center [656, 252] width 89 height 11
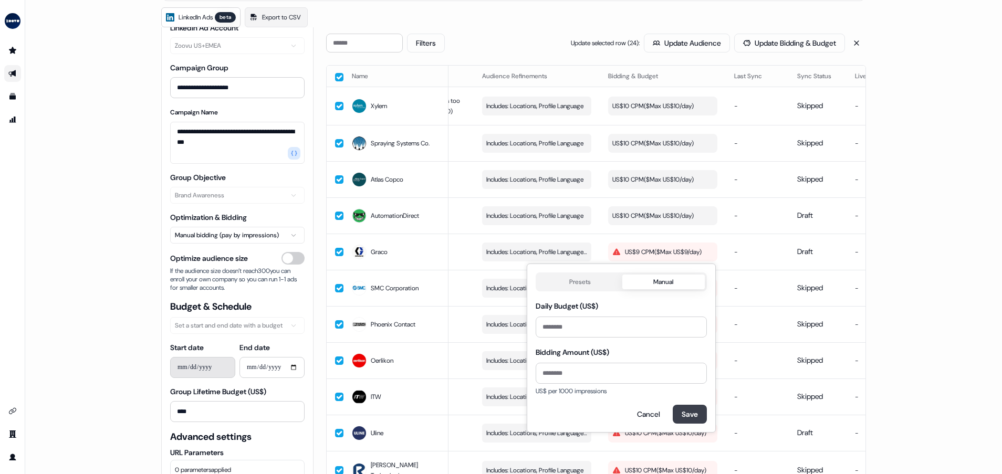
click at [681, 415] on button "Save" at bounding box center [690, 414] width 34 height 19
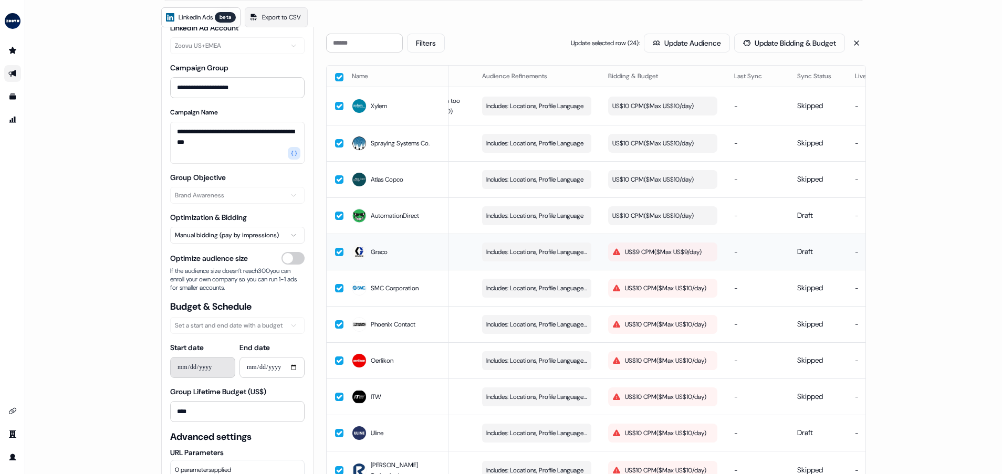
click at [663, 244] on button "US$9 CPM ($ Max US$9/day )" at bounding box center [662, 252] width 109 height 19
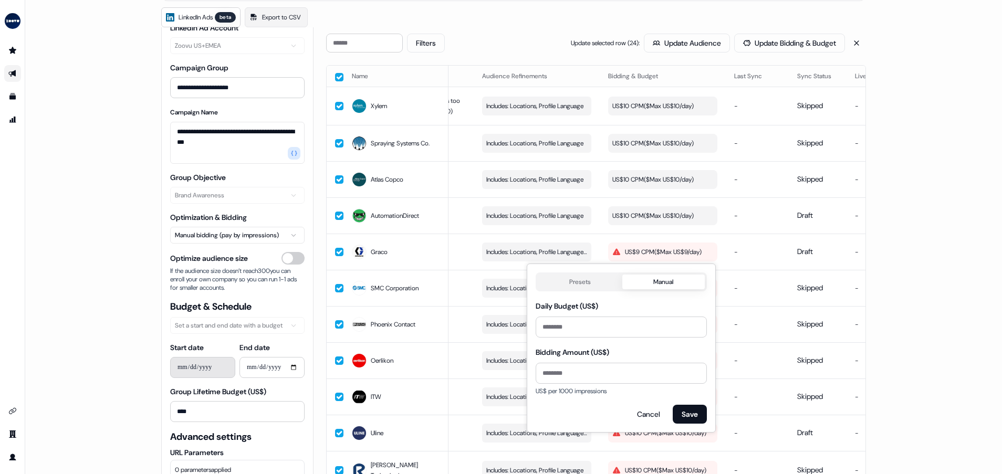
click at [566, 283] on body "**********" at bounding box center [501, 237] width 1002 height 474
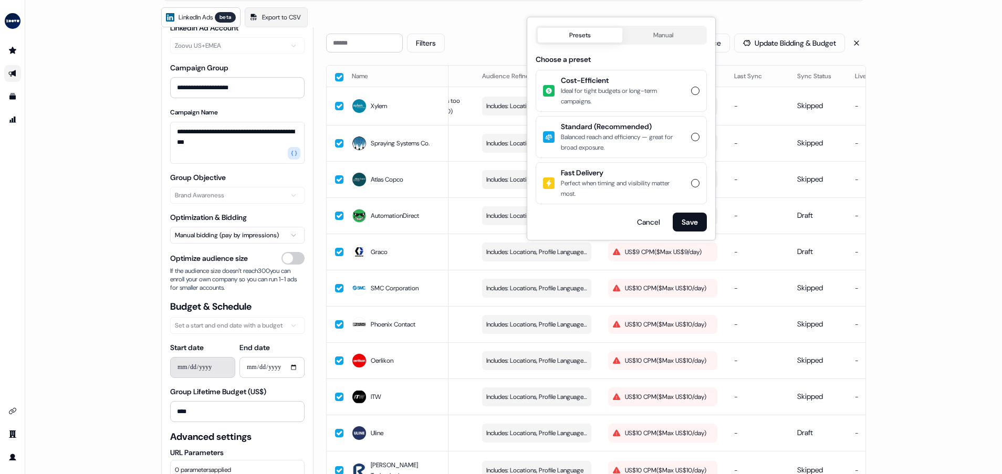
click at [647, 140] on div "Balanced reach and efficiency — great for broad exposure." at bounding box center [623, 142] width 124 height 21
click at [691, 140] on button "Standard (Recommended) Balanced reach and efficiency — great for broad exposure." at bounding box center [695, 137] width 8 height 8
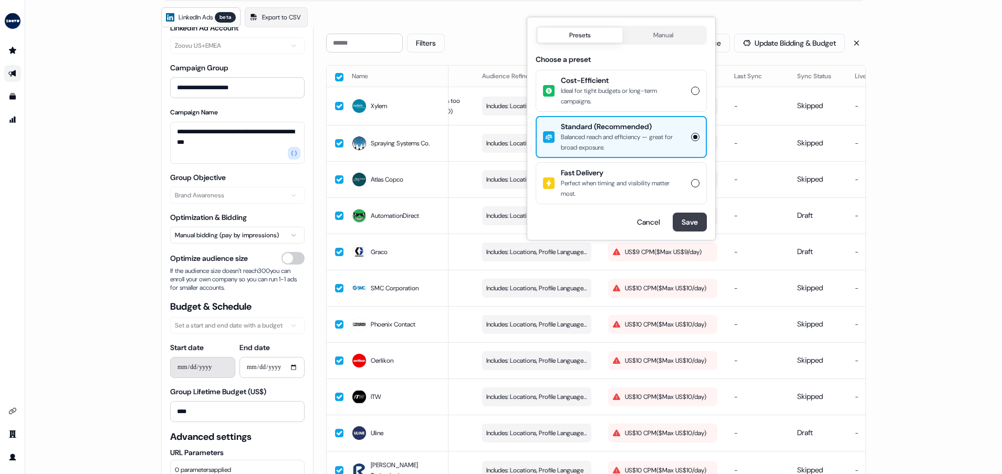
click at [679, 220] on button "Save" at bounding box center [690, 222] width 34 height 19
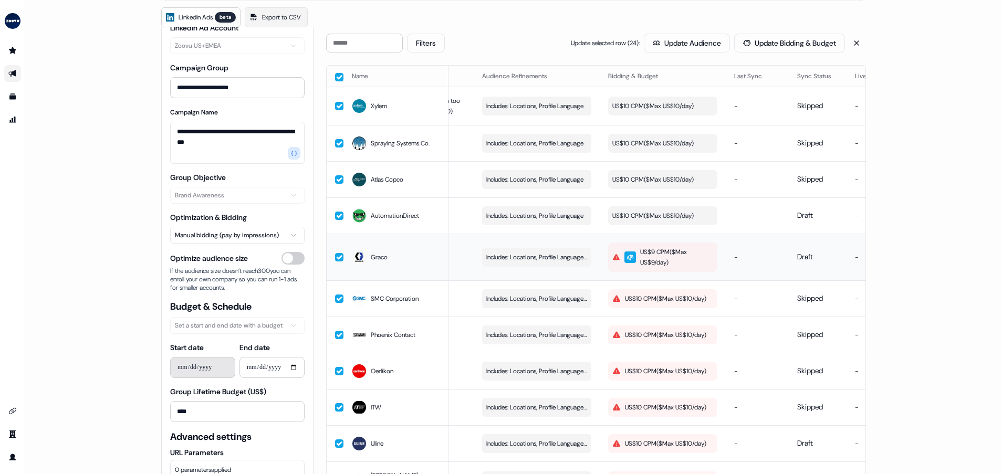
click at [671, 253] on div "US$9 CPM ($ Max US$9/day )" at bounding box center [661, 257] width 99 height 21
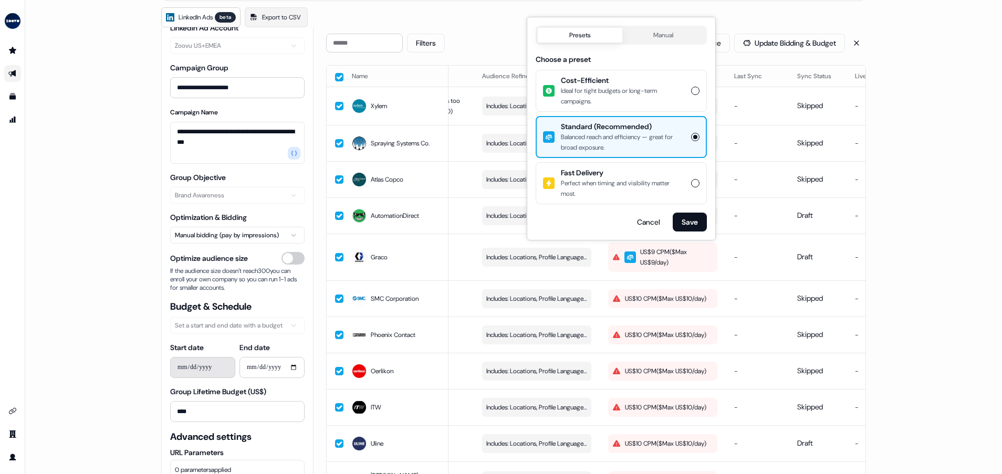
click at [663, 38] on body "**********" at bounding box center [501, 237] width 1002 height 474
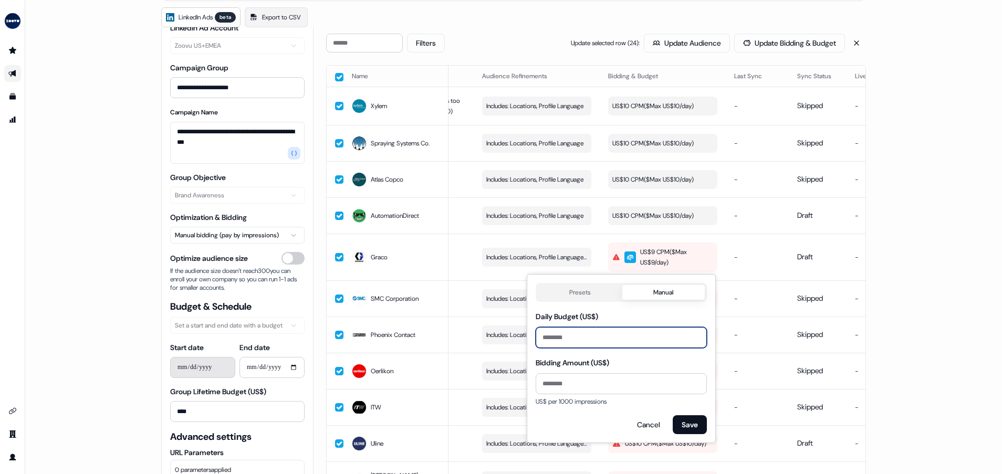
click at [585, 341] on input "*" at bounding box center [621, 337] width 171 height 21
click at [584, 341] on input "*" at bounding box center [621, 337] width 171 height 21
drag, startPoint x: 546, startPoint y: 334, endPoint x: 529, endPoint y: 333, distance: 16.3
click at [529, 333] on div "Presets Manual Daily Budget (US$) * Bidding Amount (US$) * US$ per 1000 impress…" at bounding box center [621, 358] width 189 height 169
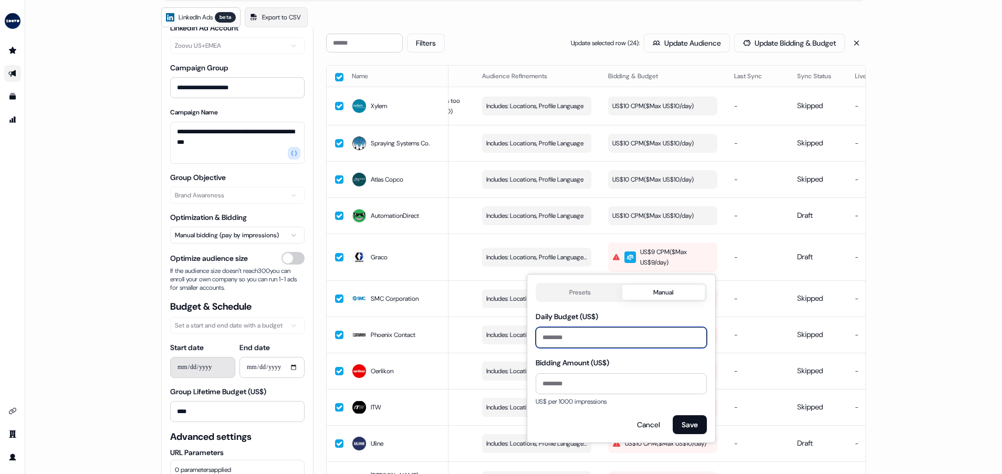
type input "**"
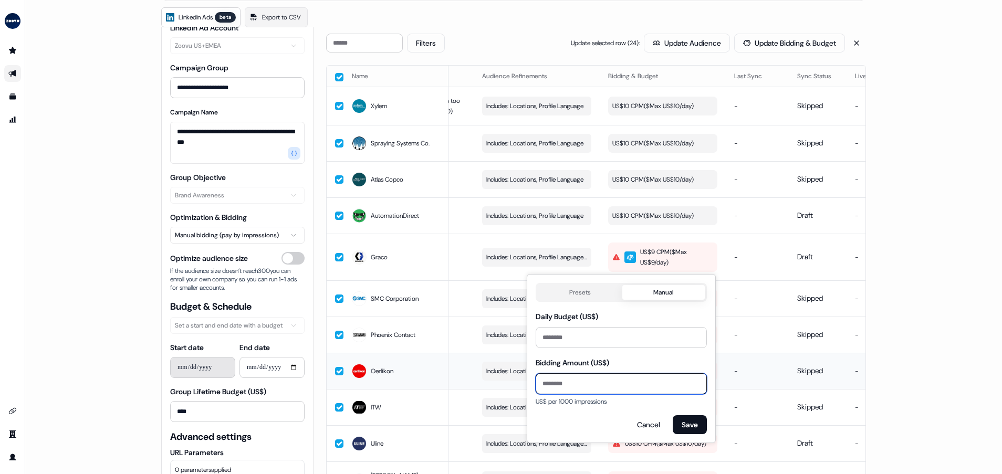
drag, startPoint x: 566, startPoint y: 384, endPoint x: 486, endPoint y: 380, distance: 79.5
click at [486, 380] on body "**********" at bounding box center [501, 237] width 1002 height 474
click at [565, 389] on input "*" at bounding box center [621, 383] width 171 height 21
drag, startPoint x: 557, startPoint y: 383, endPoint x: 534, endPoint y: 380, distance: 22.8
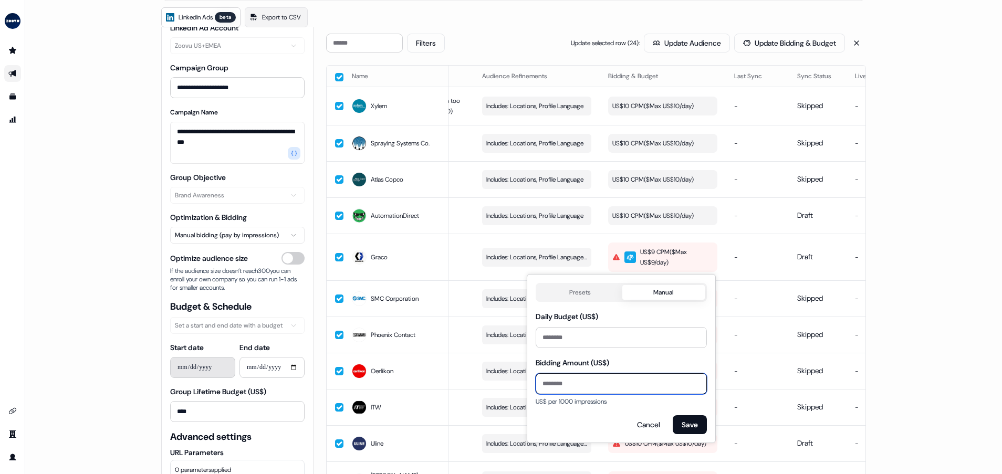
click at [534, 380] on div "Presets Manual Daily Budget (US$) ** Bidding Amount (US$) * US$ per 1000 impres…" at bounding box center [621, 358] width 189 height 169
type input "**"
click at [687, 416] on button "Save" at bounding box center [690, 424] width 34 height 19
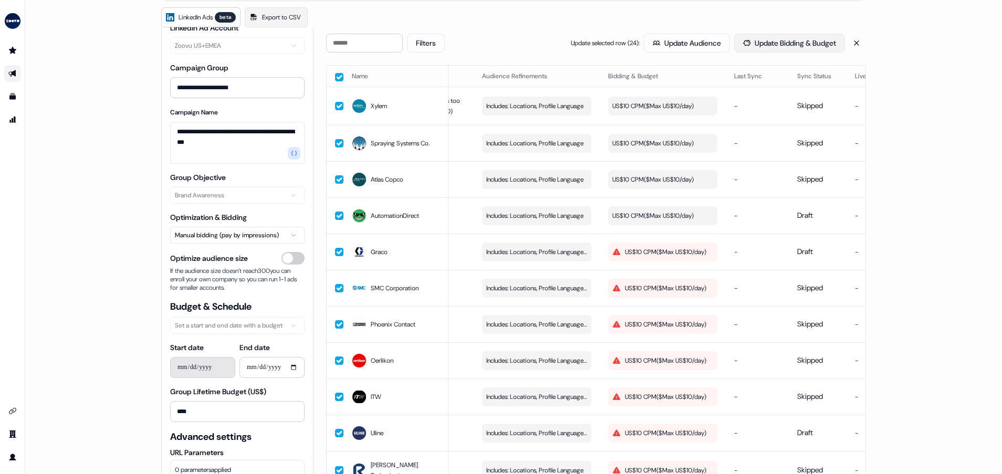
click at [768, 38] on button "Update Bidding & Budget" at bounding box center [789, 43] width 111 height 19
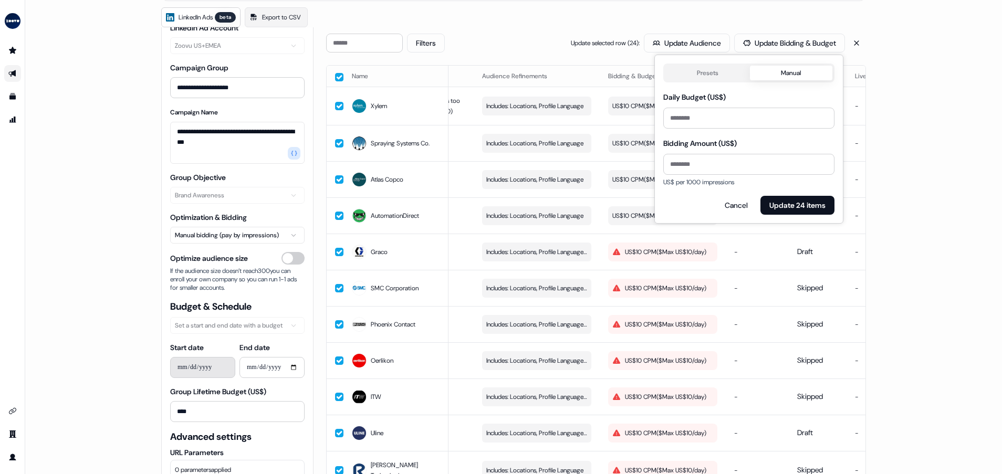
click at [740, 67] on button "Presets" at bounding box center [707, 73] width 85 height 15
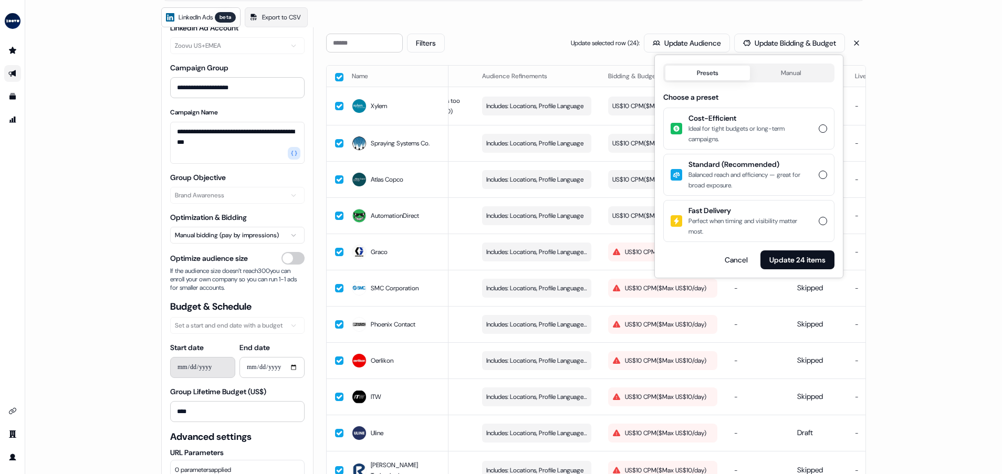
click at [751, 165] on span "Standard (Recommended)" at bounding box center [751, 164] width 124 height 11
click at [819, 171] on button "Standard (Recommended) Balanced reach and efficiency — great for broad exposure." at bounding box center [823, 175] width 8 height 8
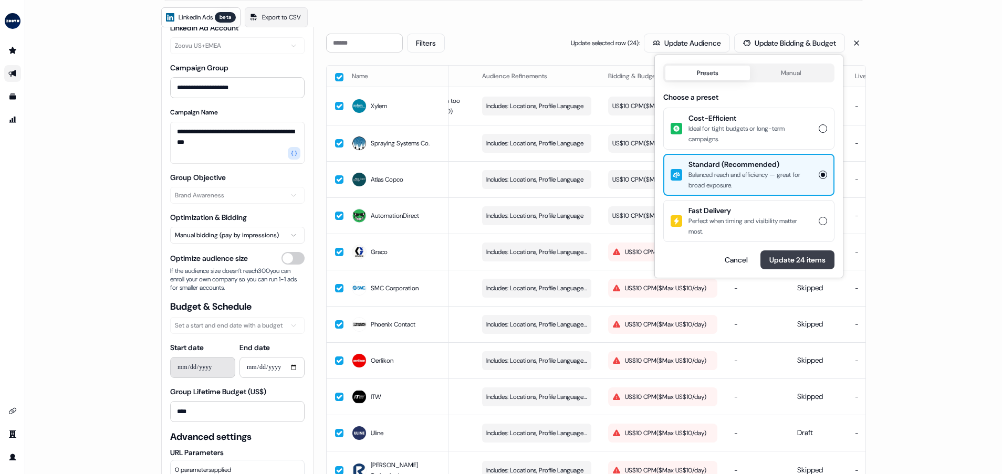
click at [787, 256] on button "Update 24 items" at bounding box center [798, 260] width 74 height 19
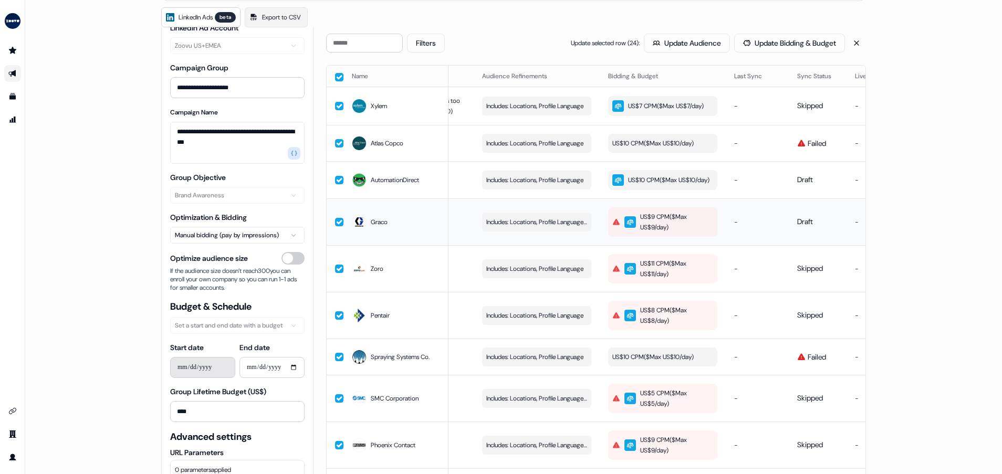
click at [632, 228] on div "button" at bounding box center [631, 222] width 12 height 12
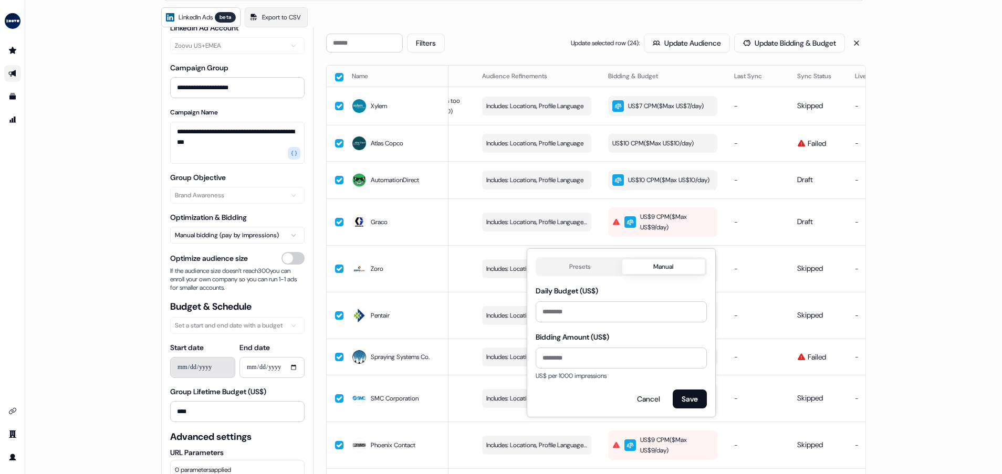
click at [652, 269] on button "Manual" at bounding box center [663, 266] width 83 height 15
drag, startPoint x: 601, startPoint y: 315, endPoint x: 559, endPoint y: 316, distance: 41.5
click at [548, 314] on input "*" at bounding box center [621, 311] width 171 height 21
click at [692, 396] on button "Save" at bounding box center [690, 399] width 34 height 19
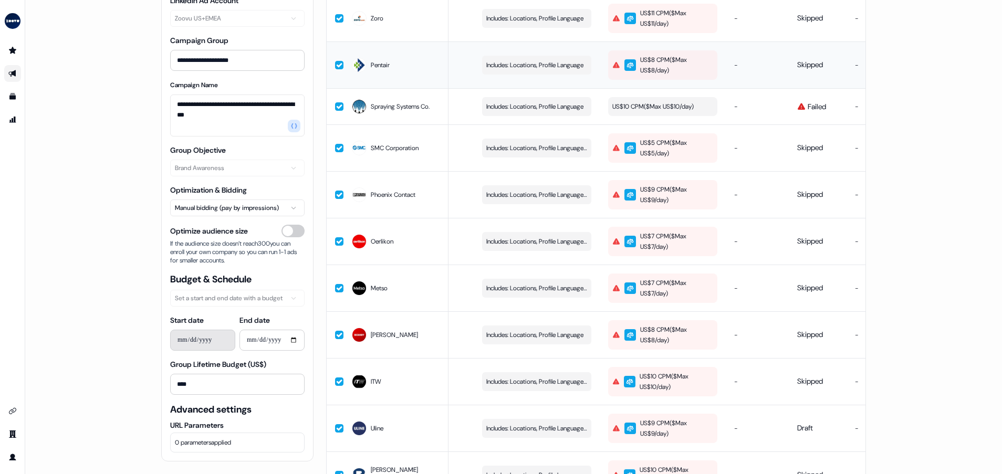
scroll to position [0, 0]
